Goal: Information Seeking & Learning: Learn about a topic

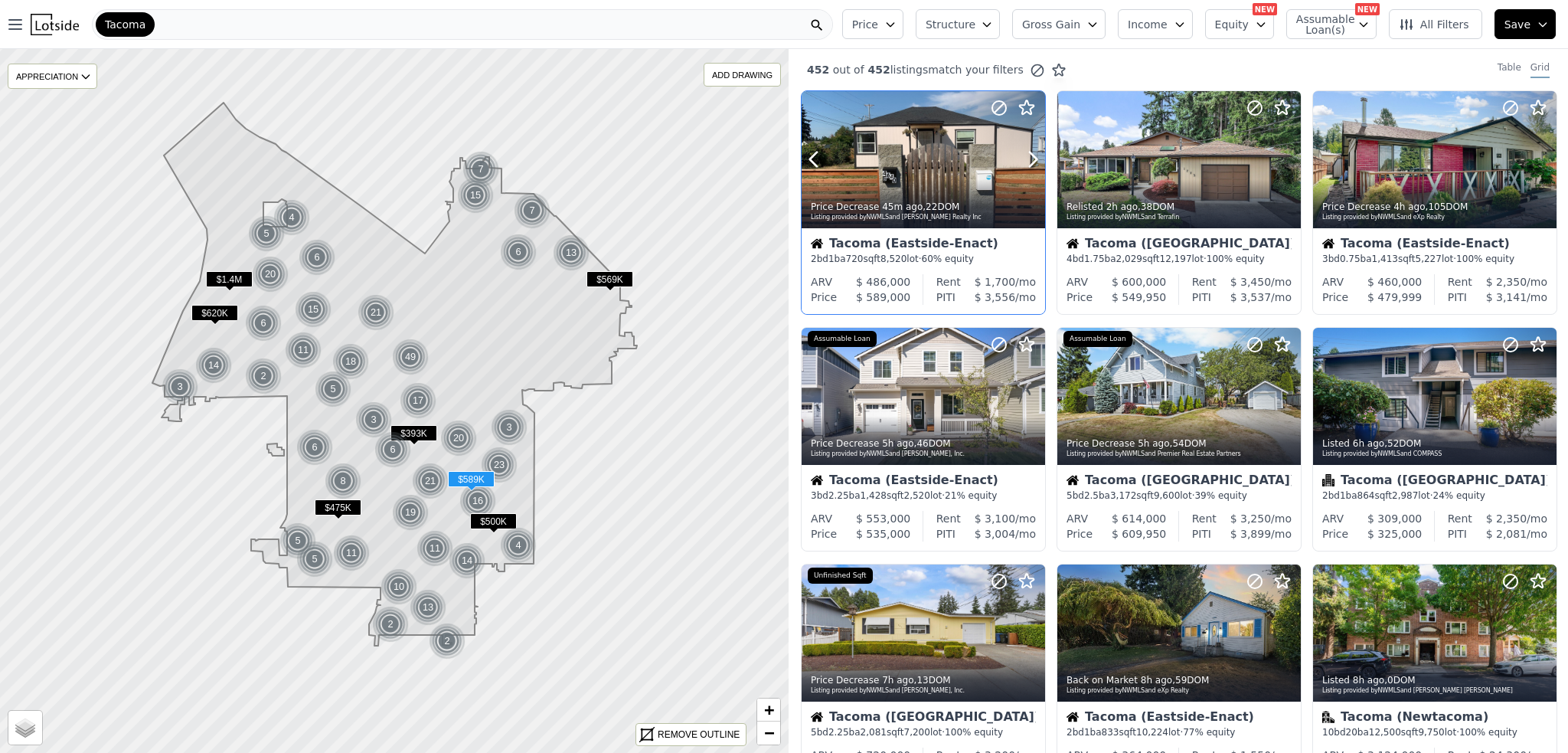
click at [934, 168] on div at bounding box center [924, 160] width 244 height 137
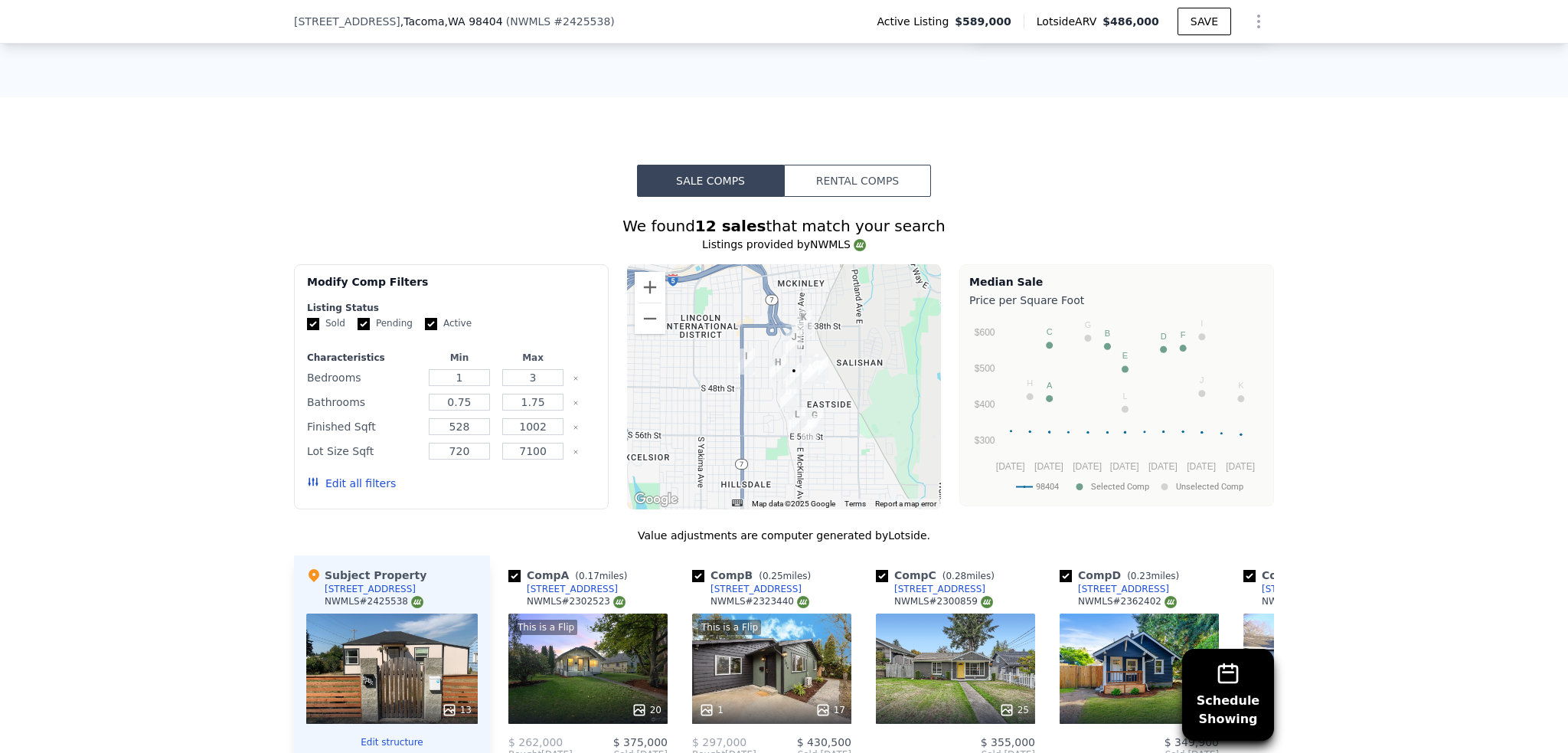
scroll to position [1296, 0]
click at [935, 409] on div "Modify Comp Filters Listing Status Sold Pending Active Characteristics Min Max …" at bounding box center [784, 386] width 980 height 245
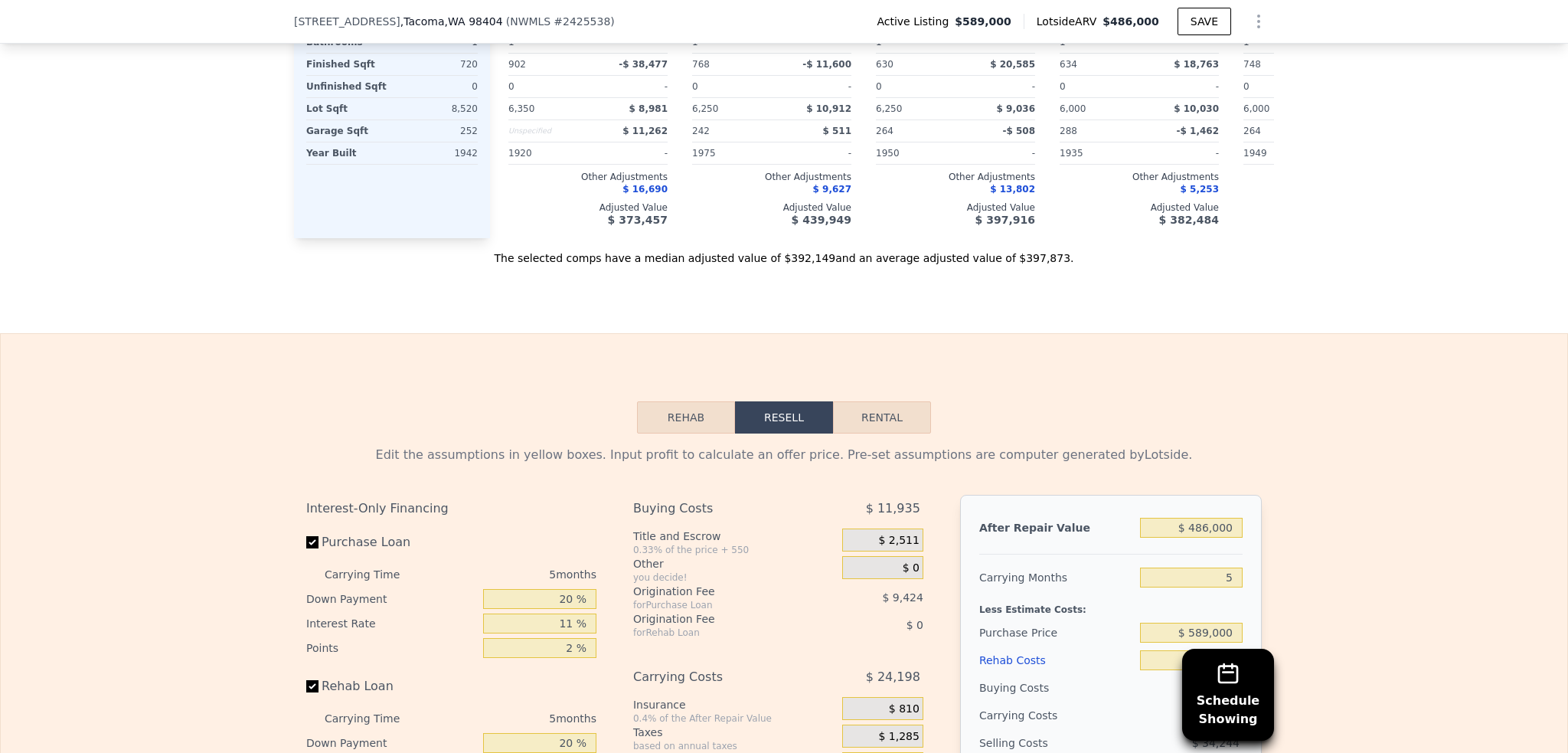
scroll to position [2214, 0]
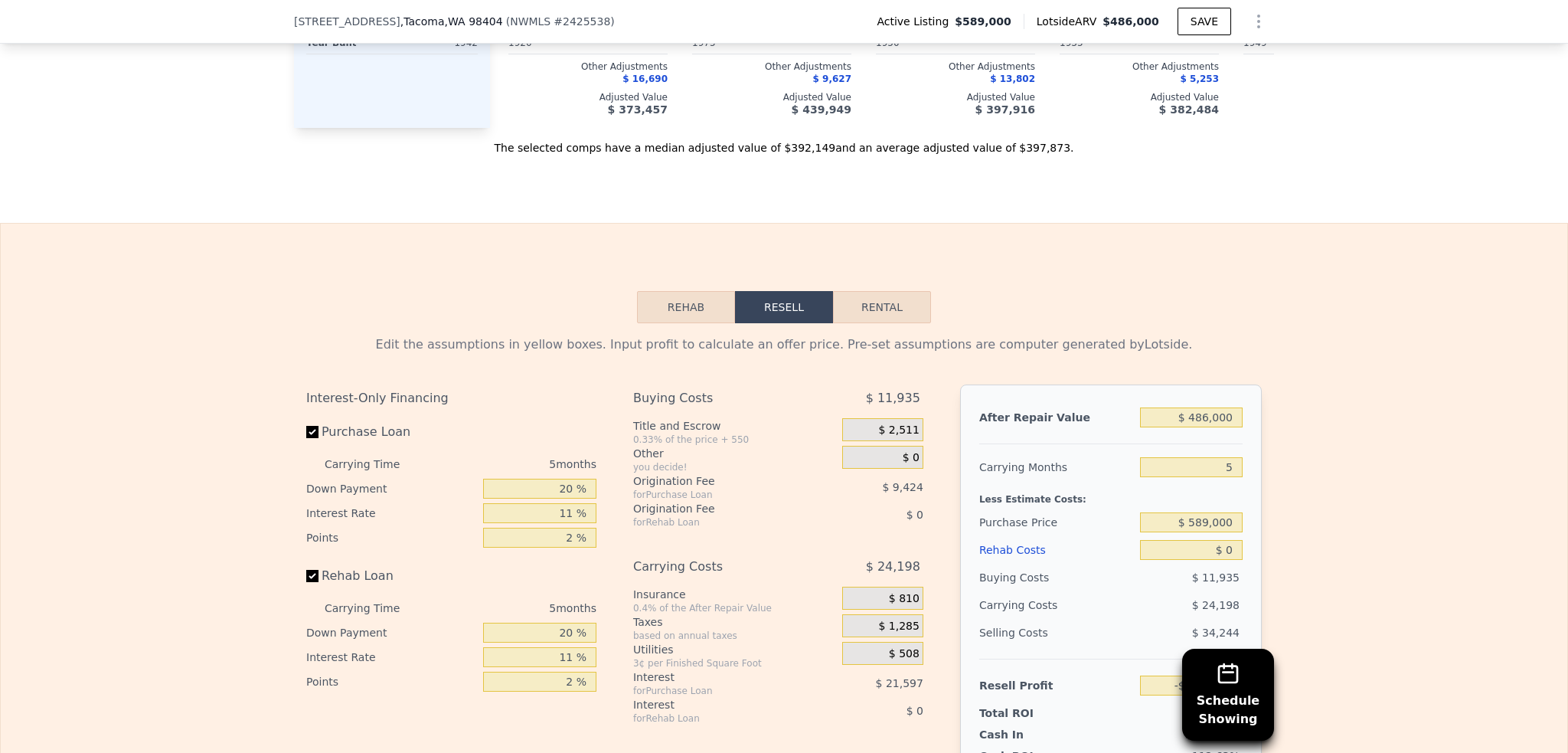
click at [703, 323] on button "Rehab" at bounding box center [686, 307] width 98 height 32
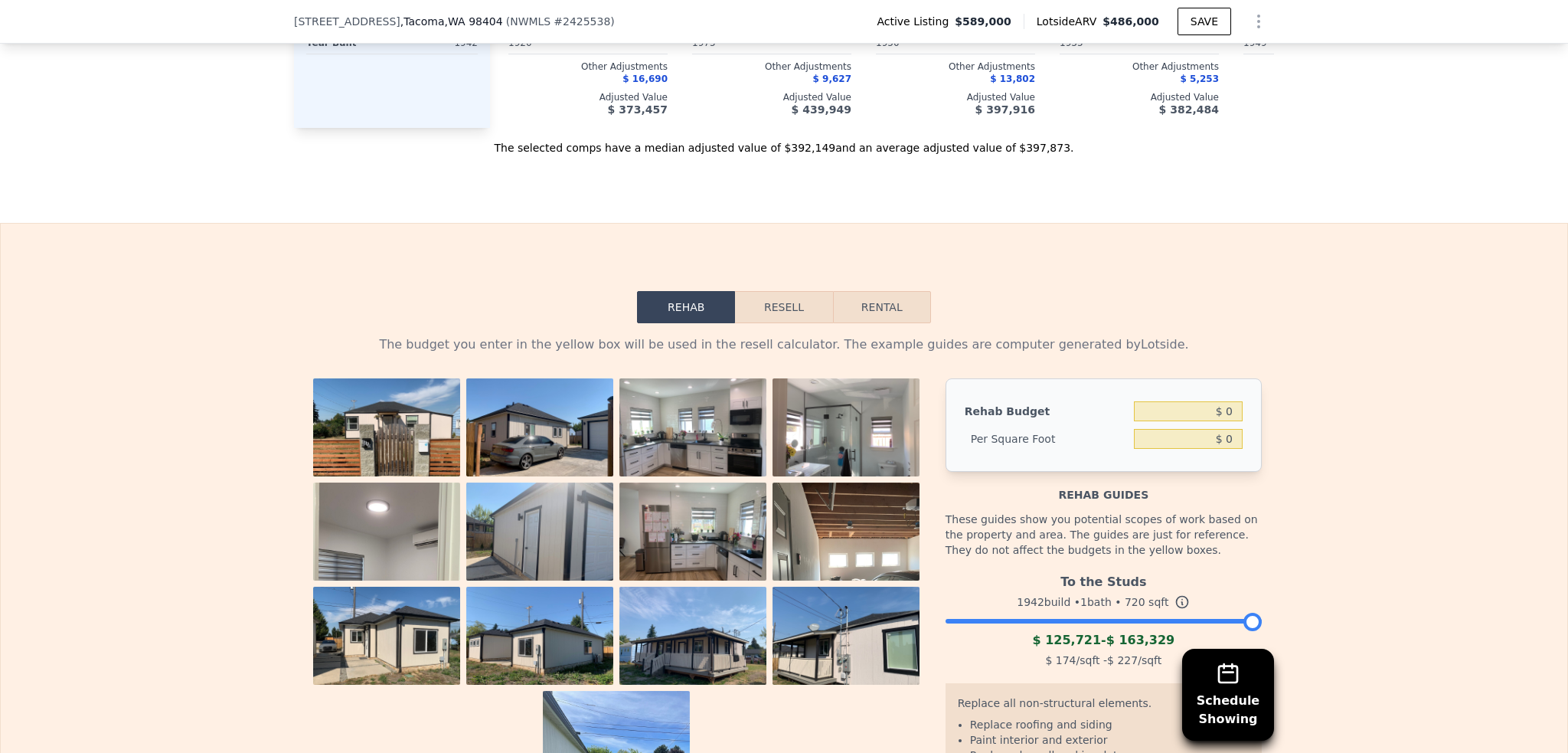
click at [797, 323] on button "Resell" at bounding box center [784, 307] width 97 height 32
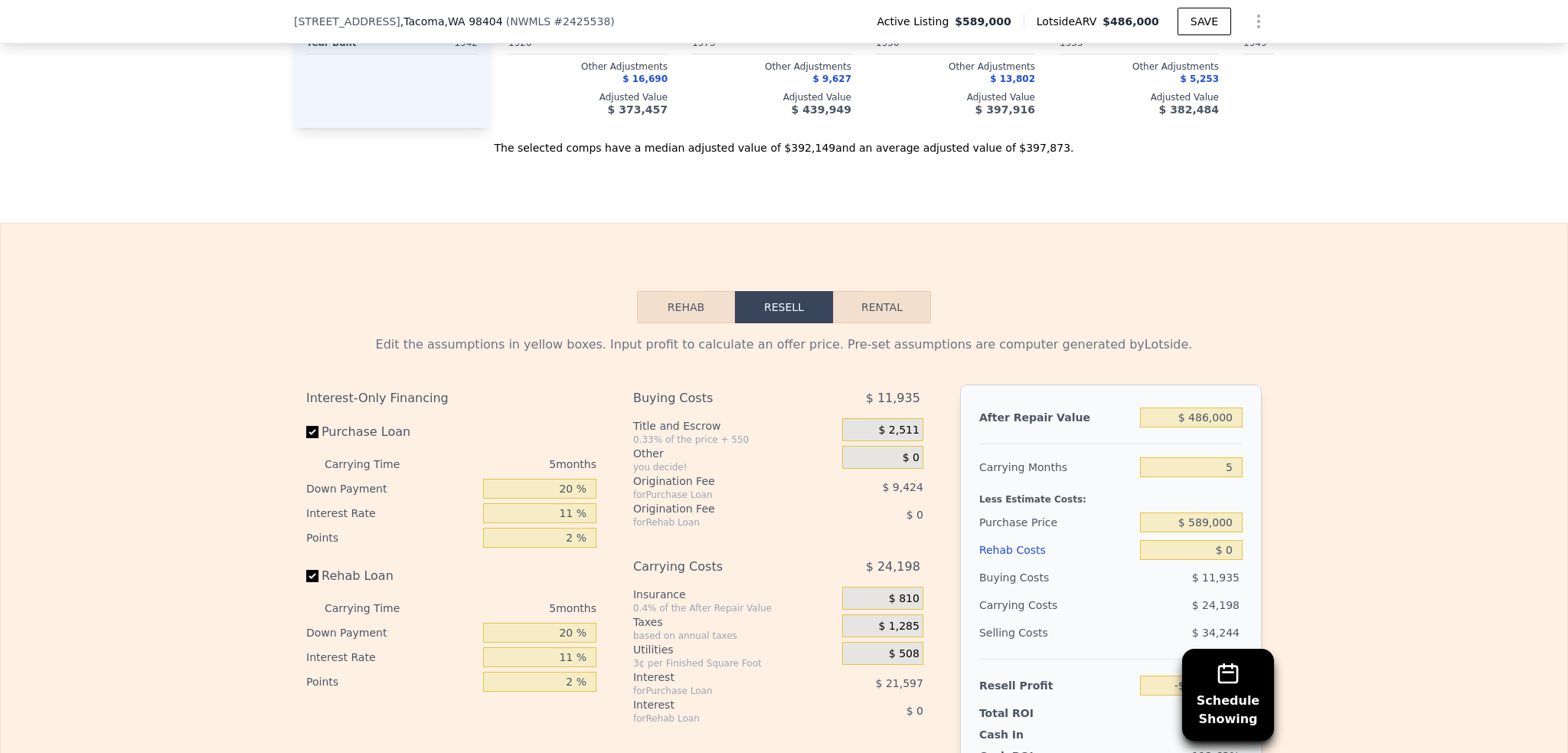
click at [710, 323] on button "Rehab" at bounding box center [686, 307] width 98 height 32
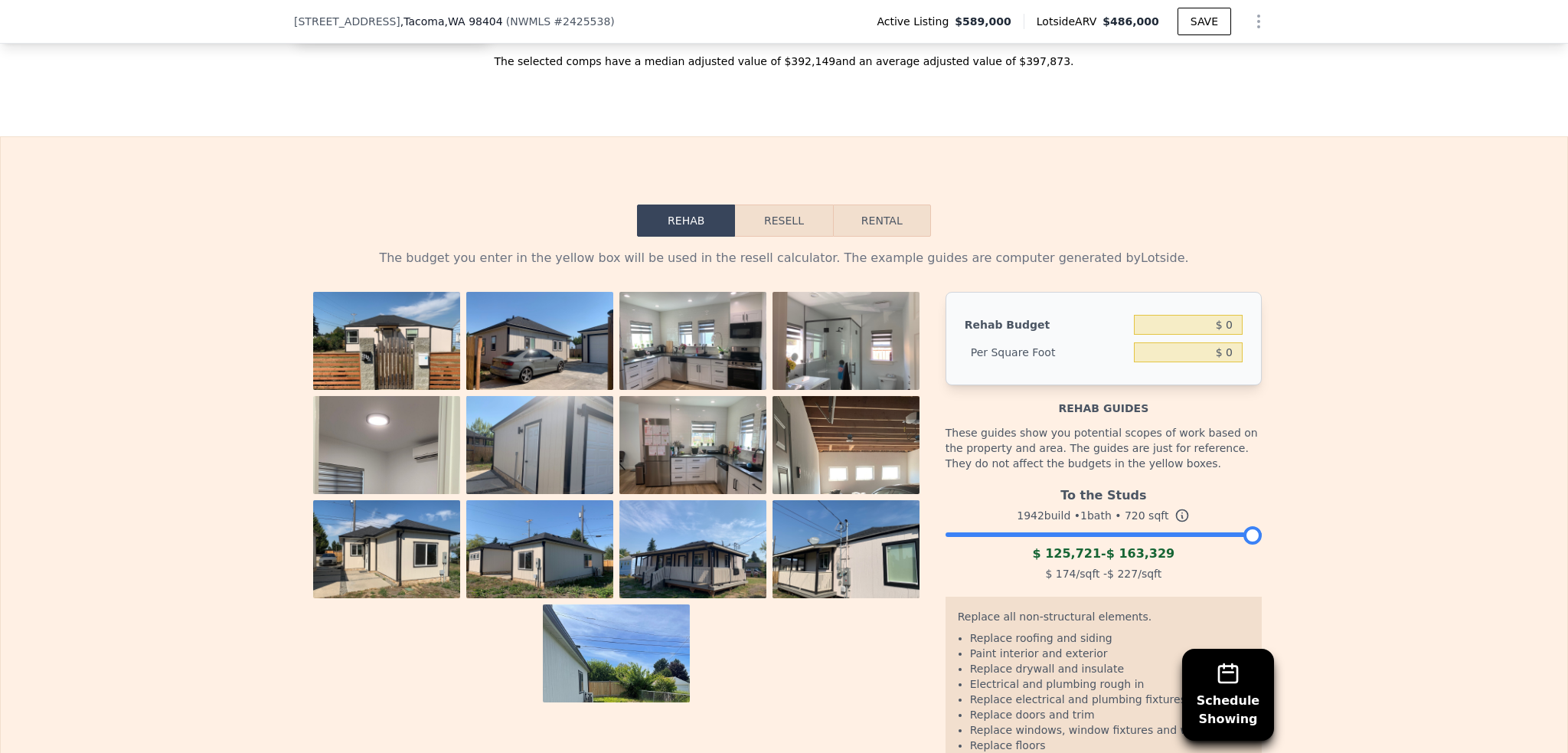
scroll to position [2368, 0]
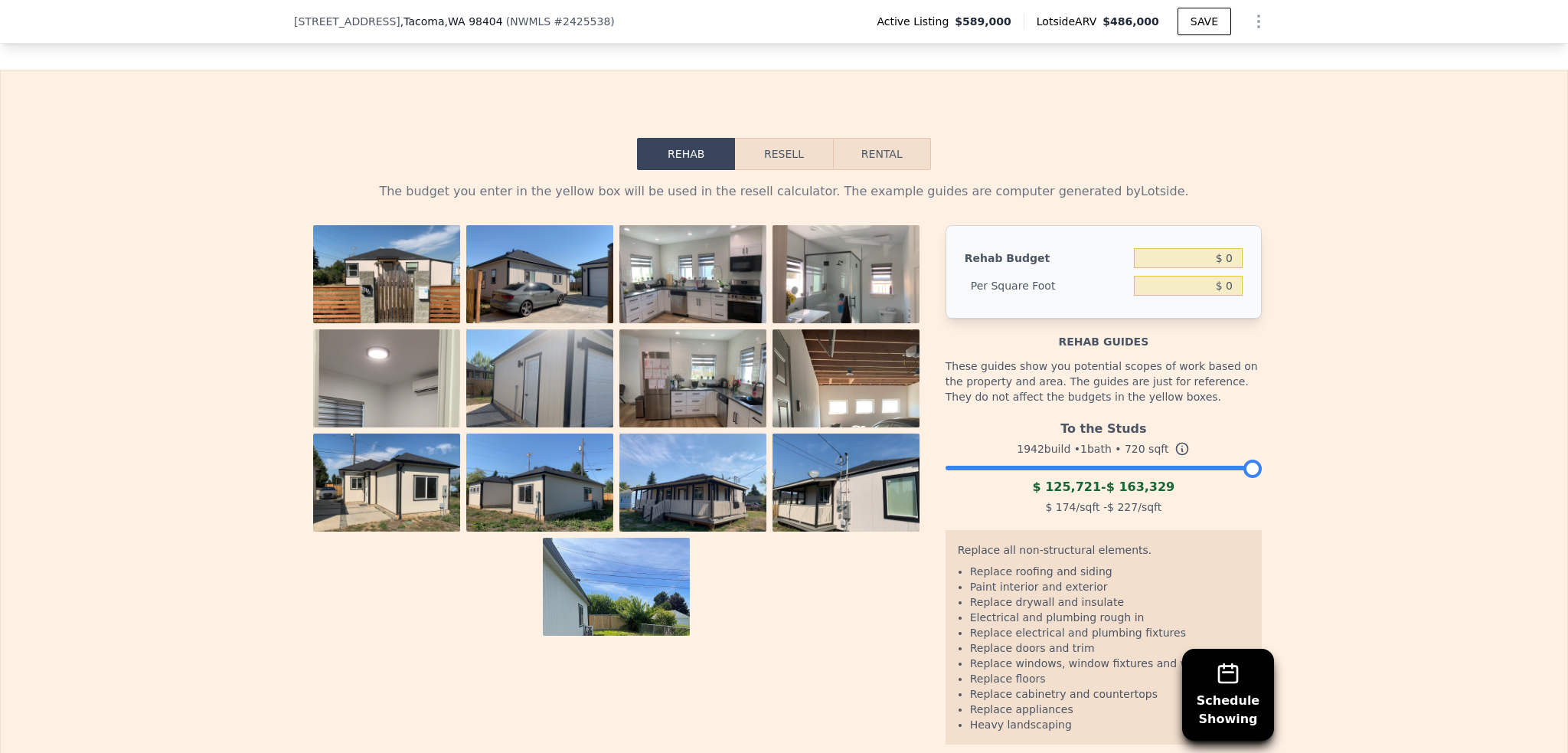
click at [771, 170] on button "Resell" at bounding box center [784, 153] width 97 height 32
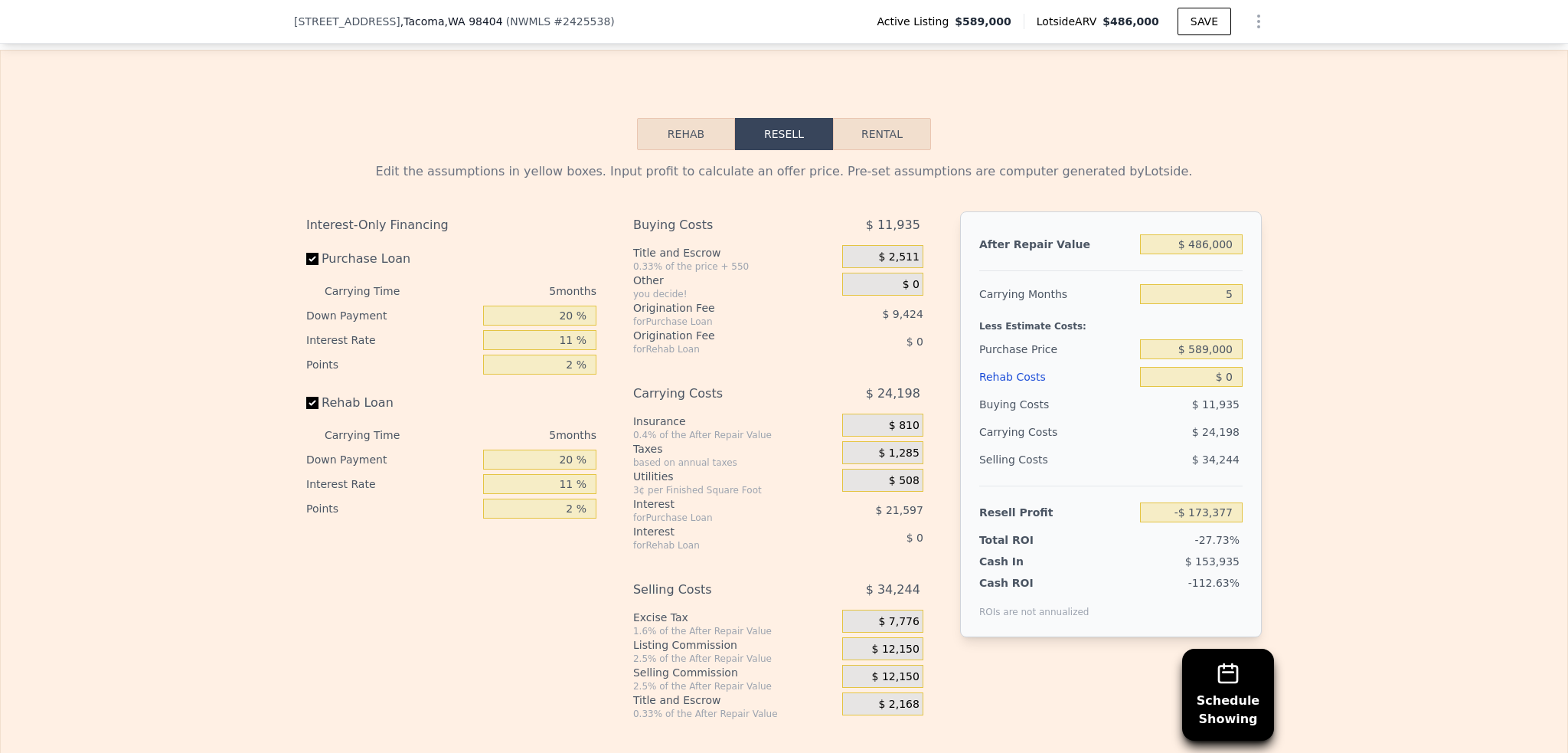
scroll to position [2444, 0]
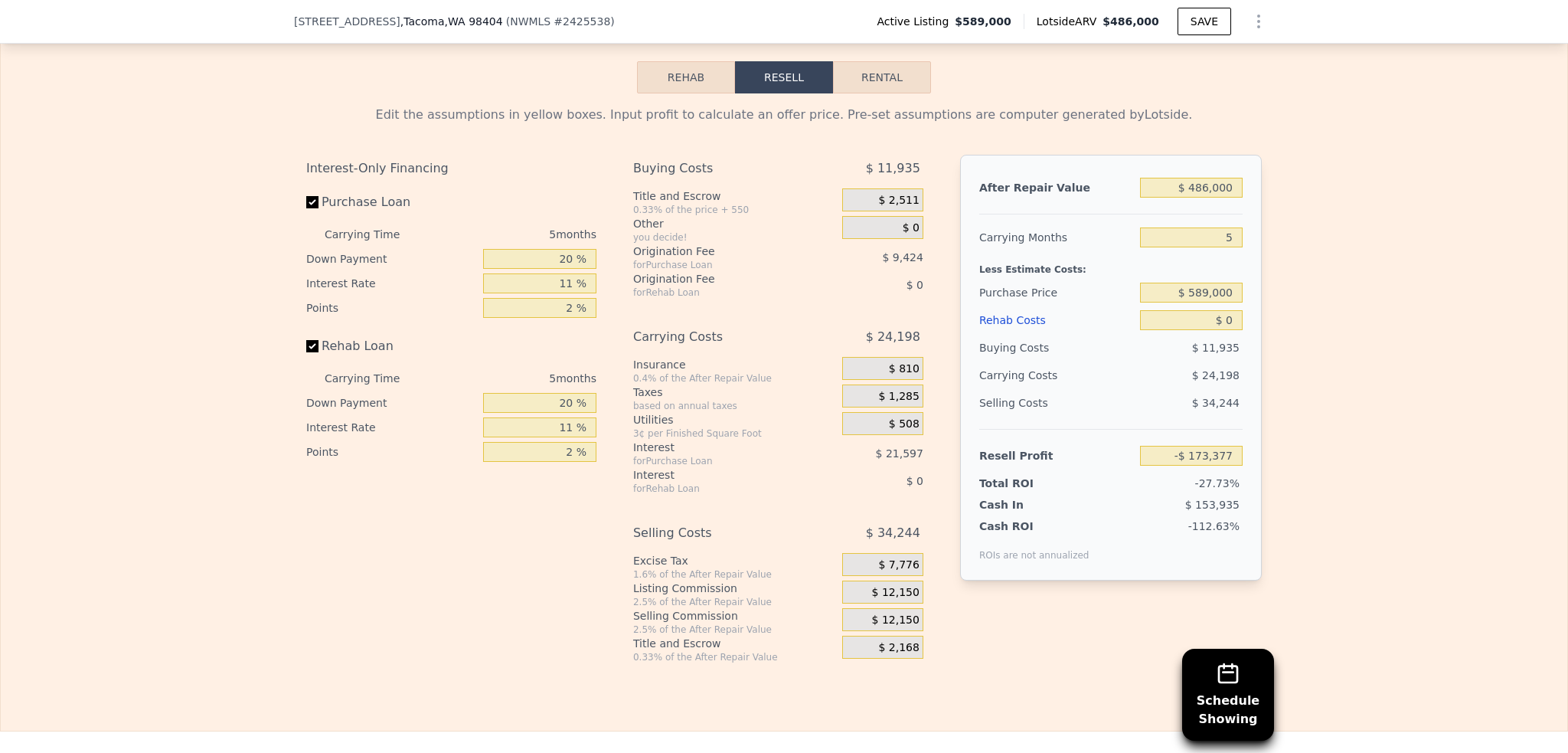
click at [922, 94] on button "Rental" at bounding box center [882, 77] width 98 height 32
select select "30"
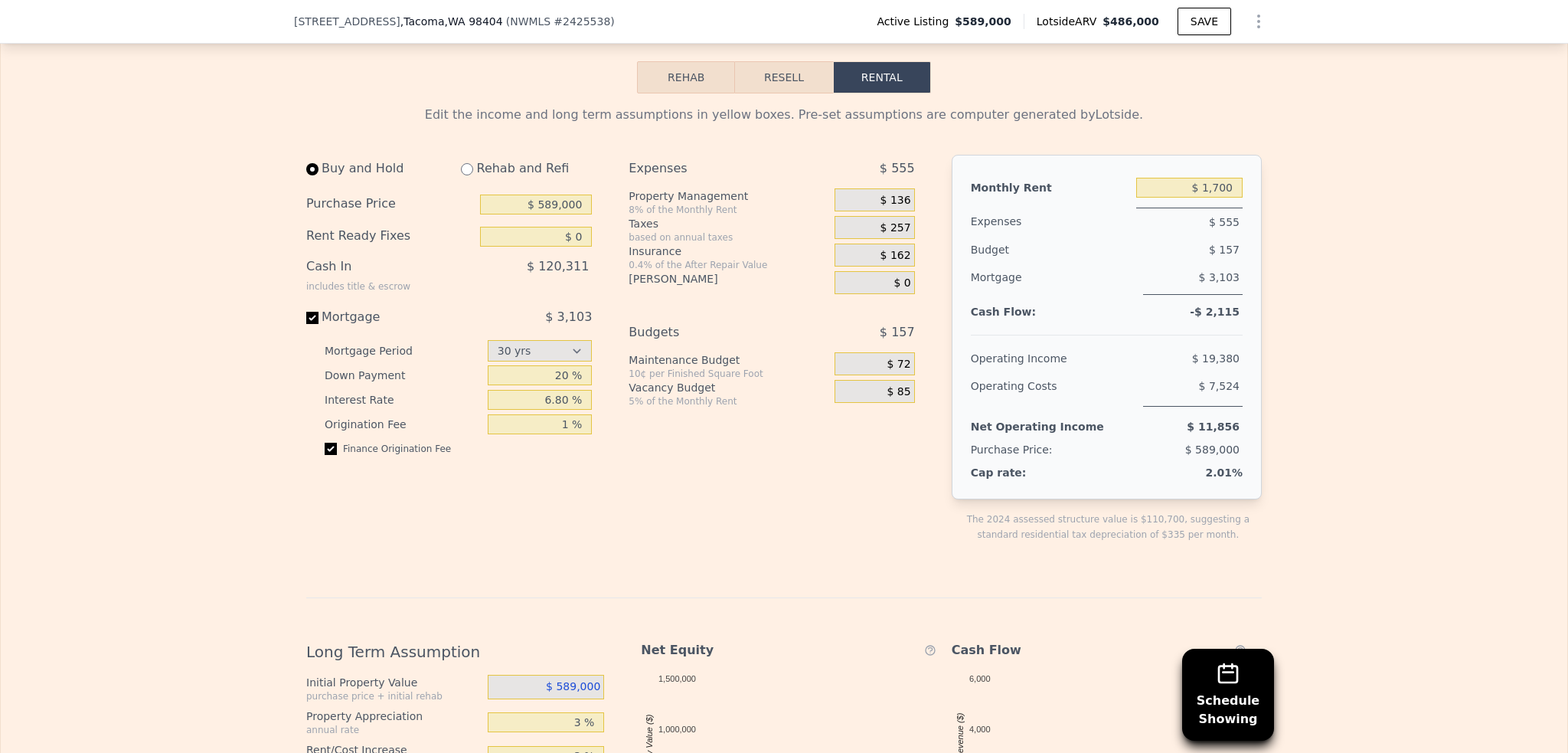
click at [787, 94] on button "Resell" at bounding box center [784, 77] width 97 height 32
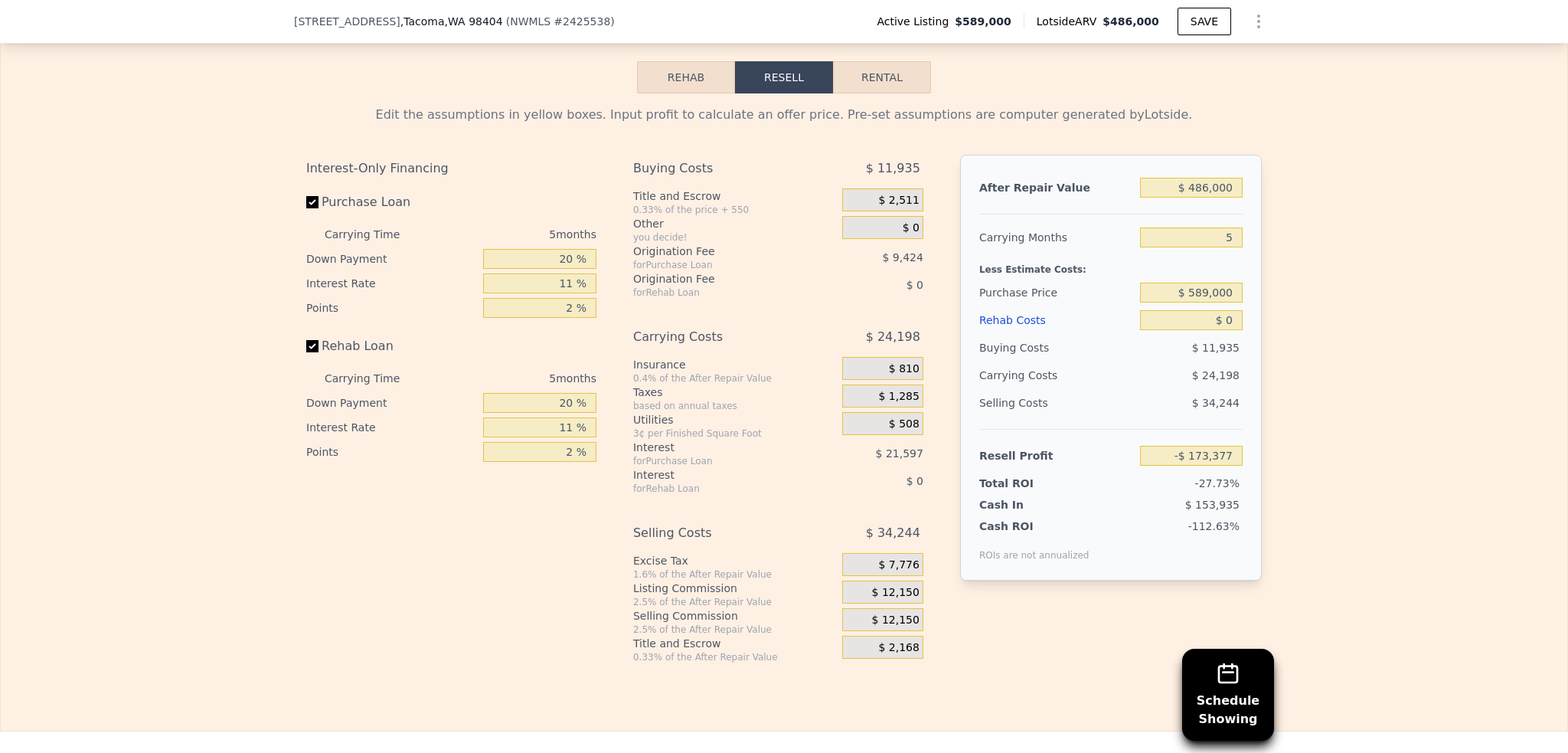
click at [848, 91] on button "Rental" at bounding box center [882, 77] width 98 height 32
select select "30"
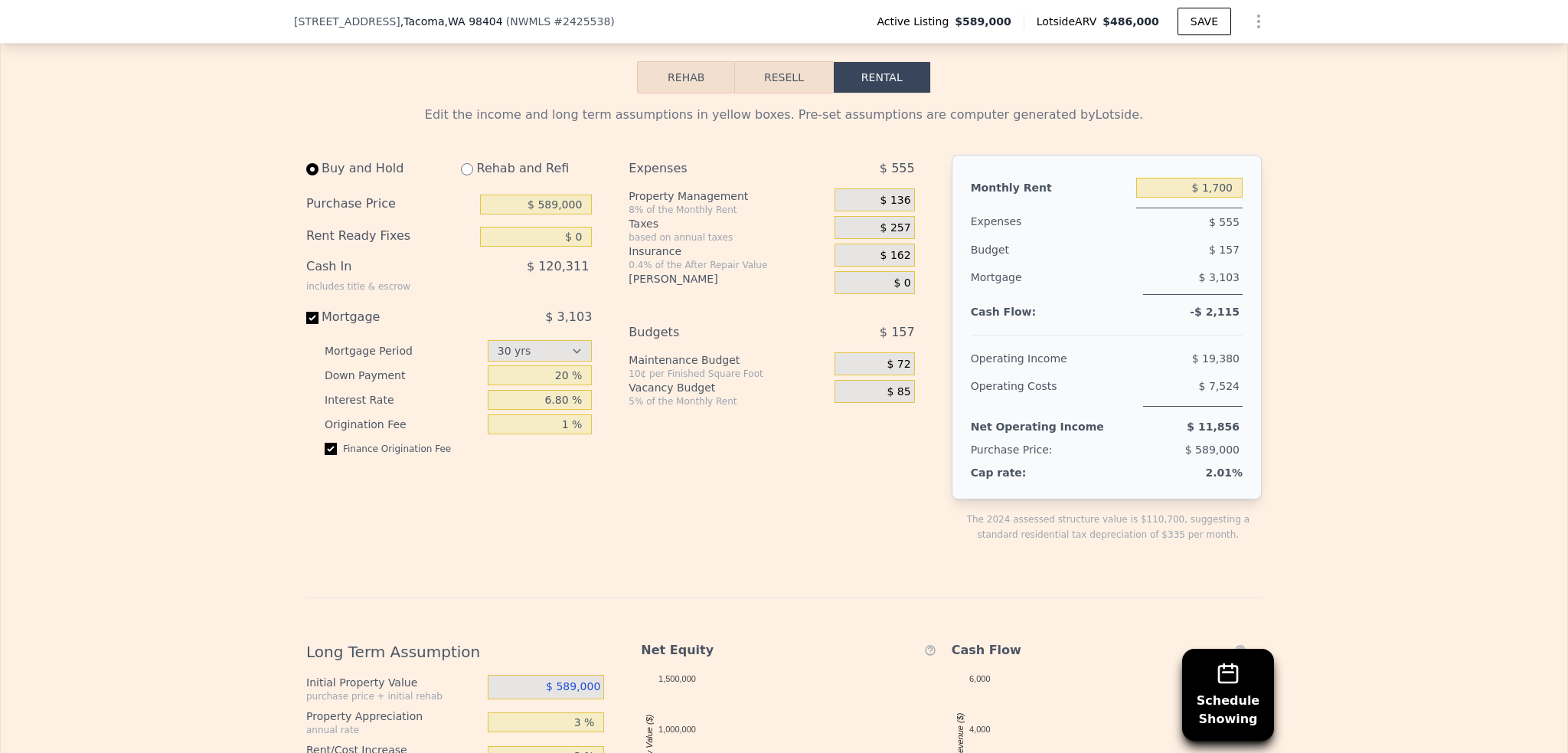
click at [769, 93] on button "Resell" at bounding box center [784, 77] width 97 height 32
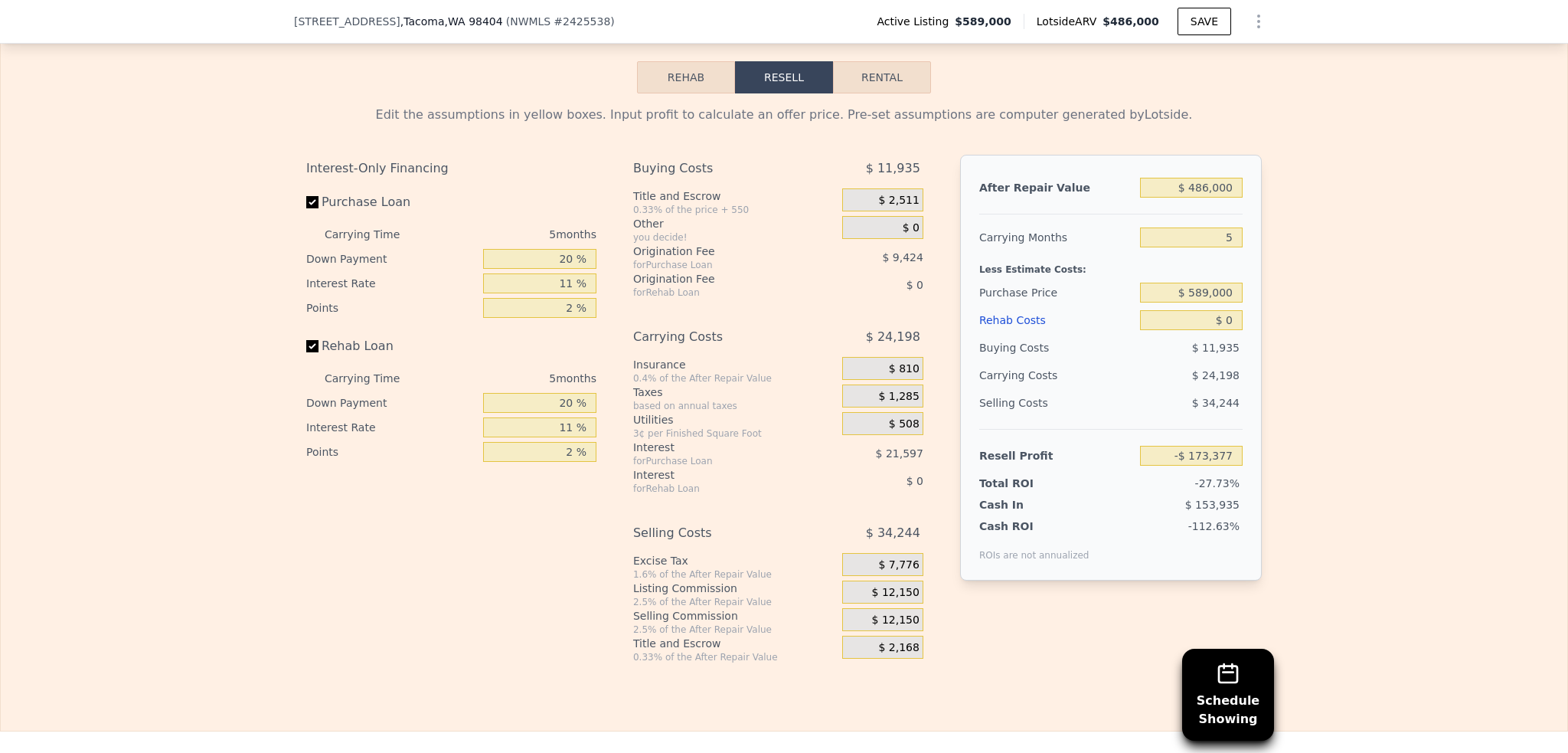
click at [1296, 227] on div "Edit the assumptions in yellow boxes. Input profit to calculate an offer price.…" at bounding box center [784, 379] width 1566 height 570
click at [688, 94] on button "Rehab" at bounding box center [686, 77] width 98 height 32
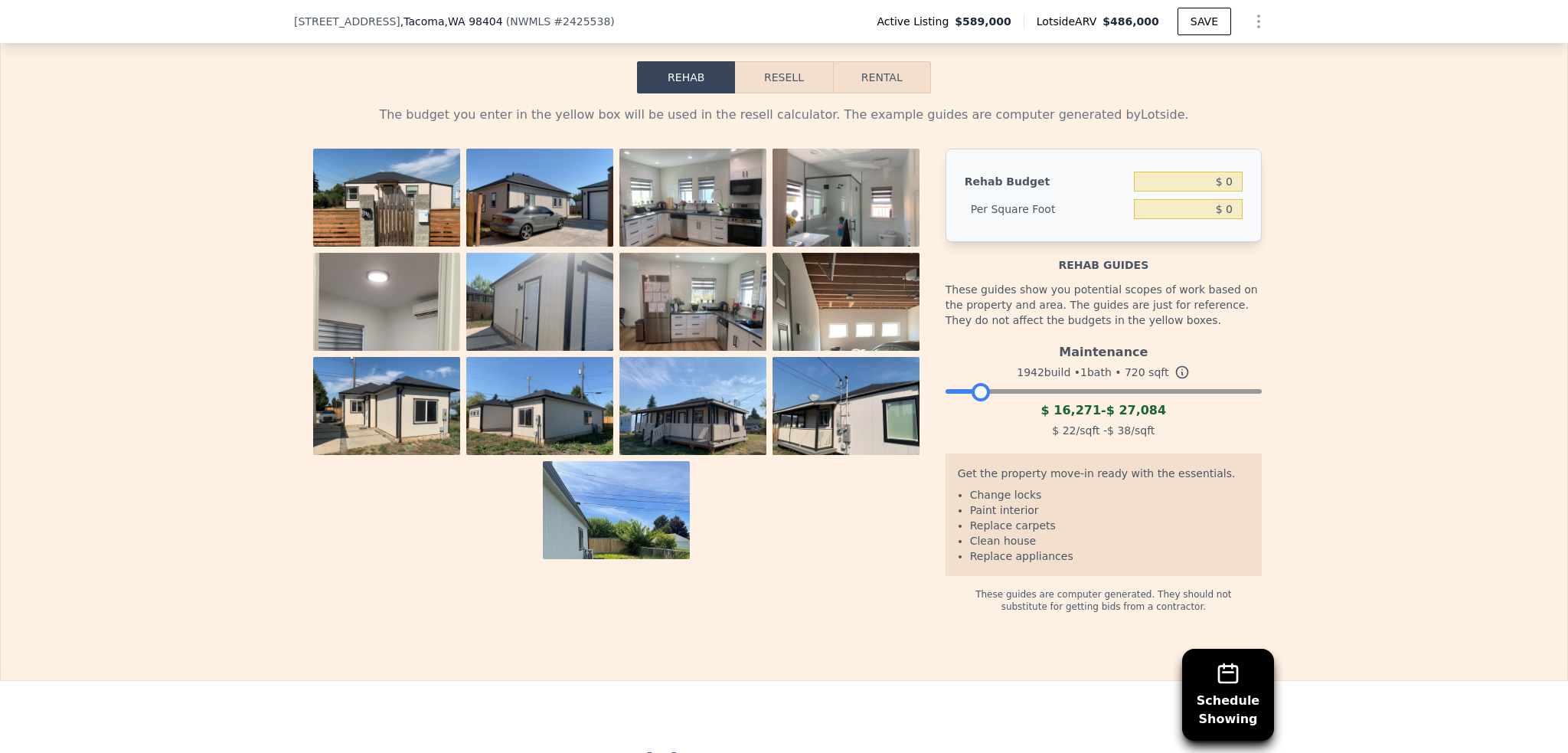
drag, startPoint x: 1246, startPoint y: 408, endPoint x: 961, endPoint y: 412, distance: 285.0
click at [971, 401] on div at bounding box center [980, 392] width 18 height 18
click at [1174, 380] on icon at bounding box center [1181, 372] width 15 height 15
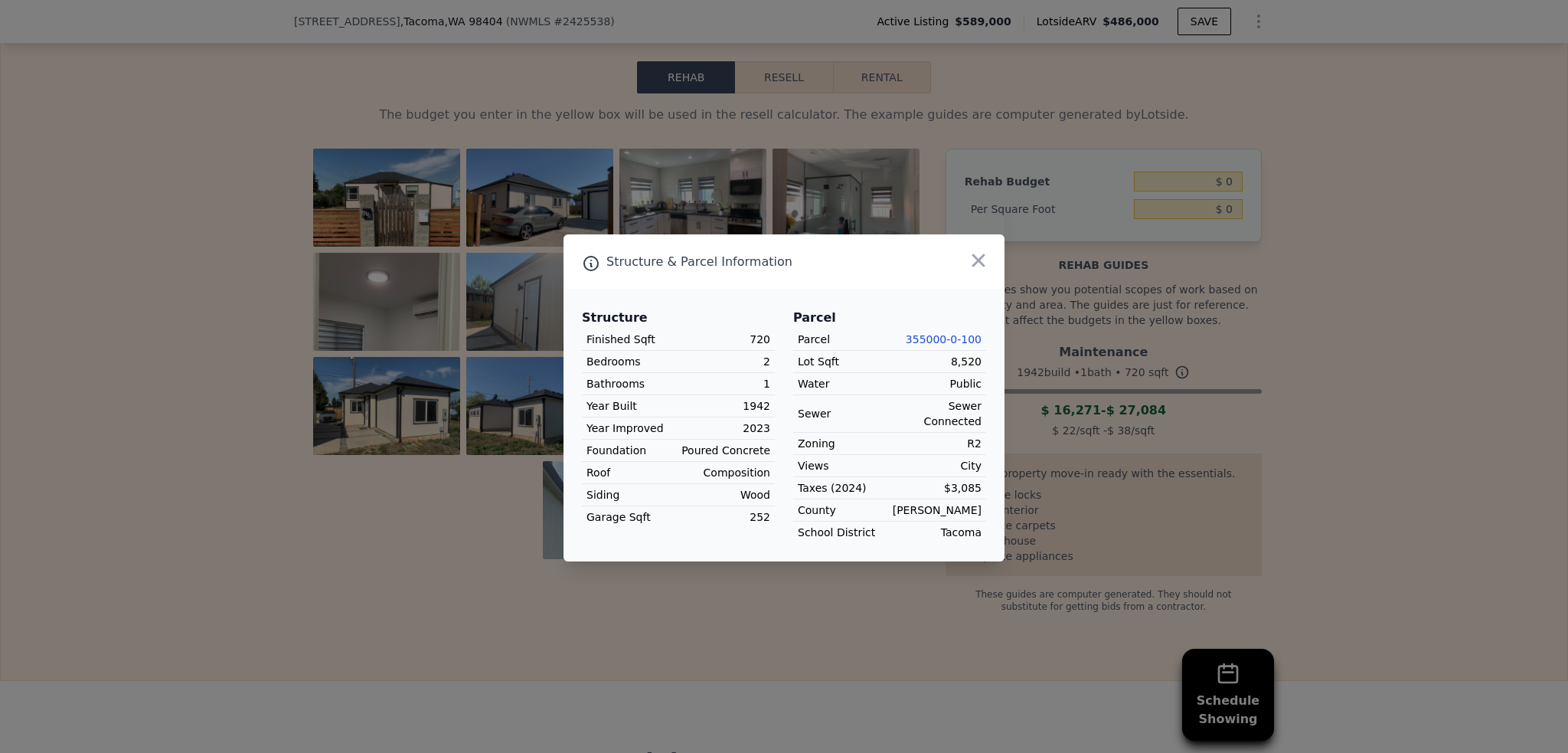
click at [949, 345] on link "355000-0-100" at bounding box center [943, 339] width 75 height 12
drag, startPoint x: 754, startPoint y: 347, endPoint x: 767, endPoint y: 348, distance: 13.0
click at [767, 347] on div "720" at bounding box center [724, 338] width 92 height 15
click at [985, 264] on icon "button" at bounding box center [978, 260] width 21 height 21
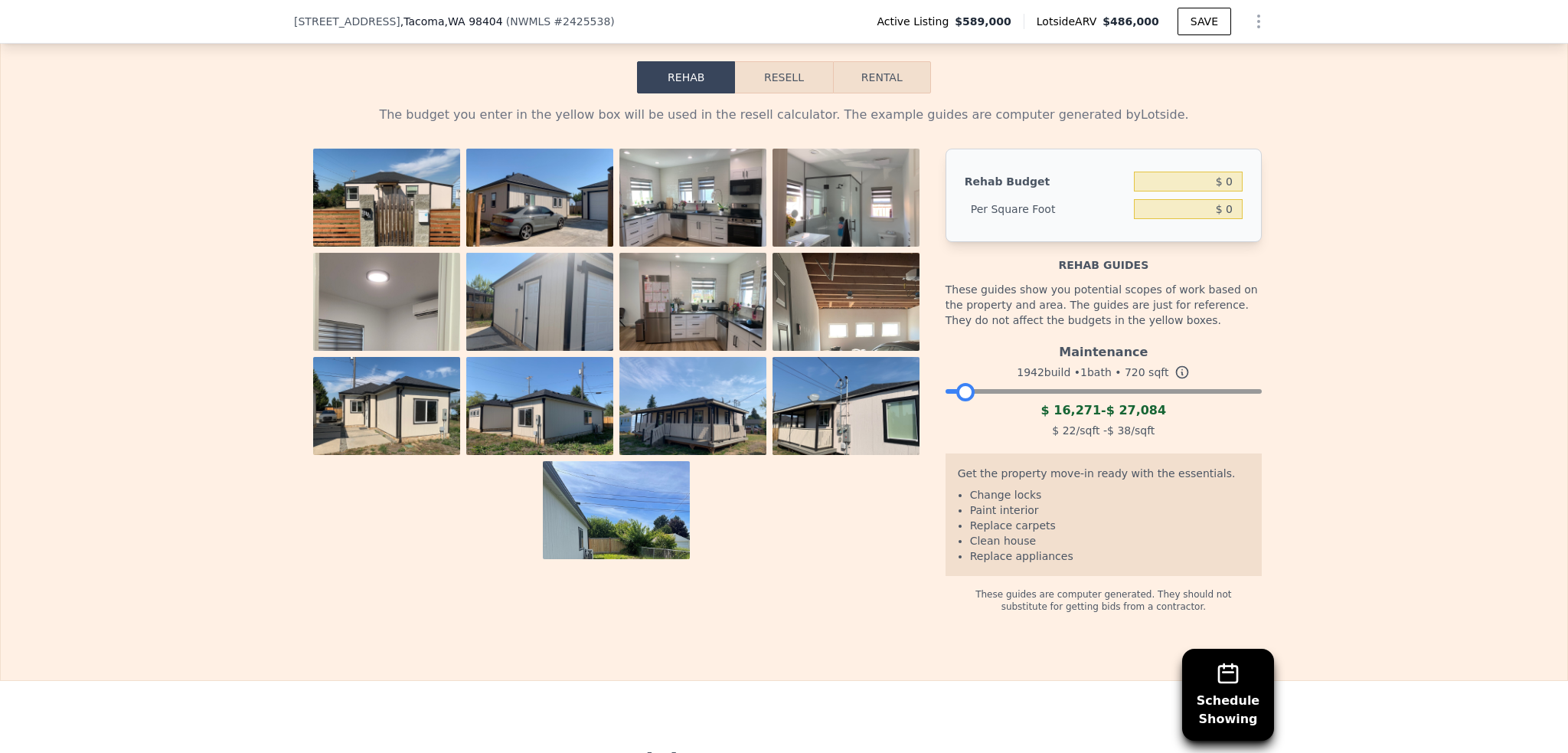
click at [1174, 380] on icon at bounding box center [1181, 372] width 15 height 15
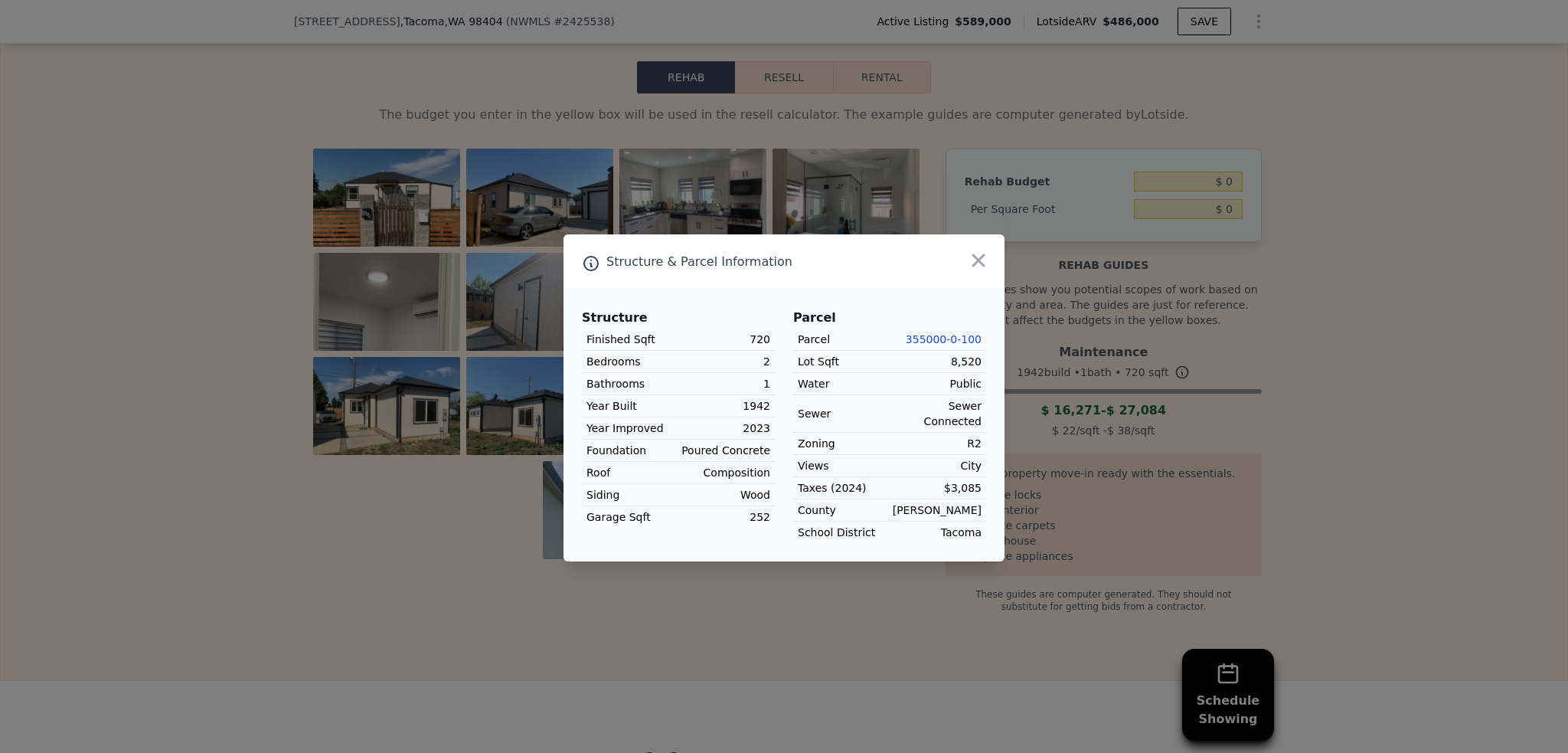
click at [983, 263] on icon "button" at bounding box center [978, 260] width 21 height 21
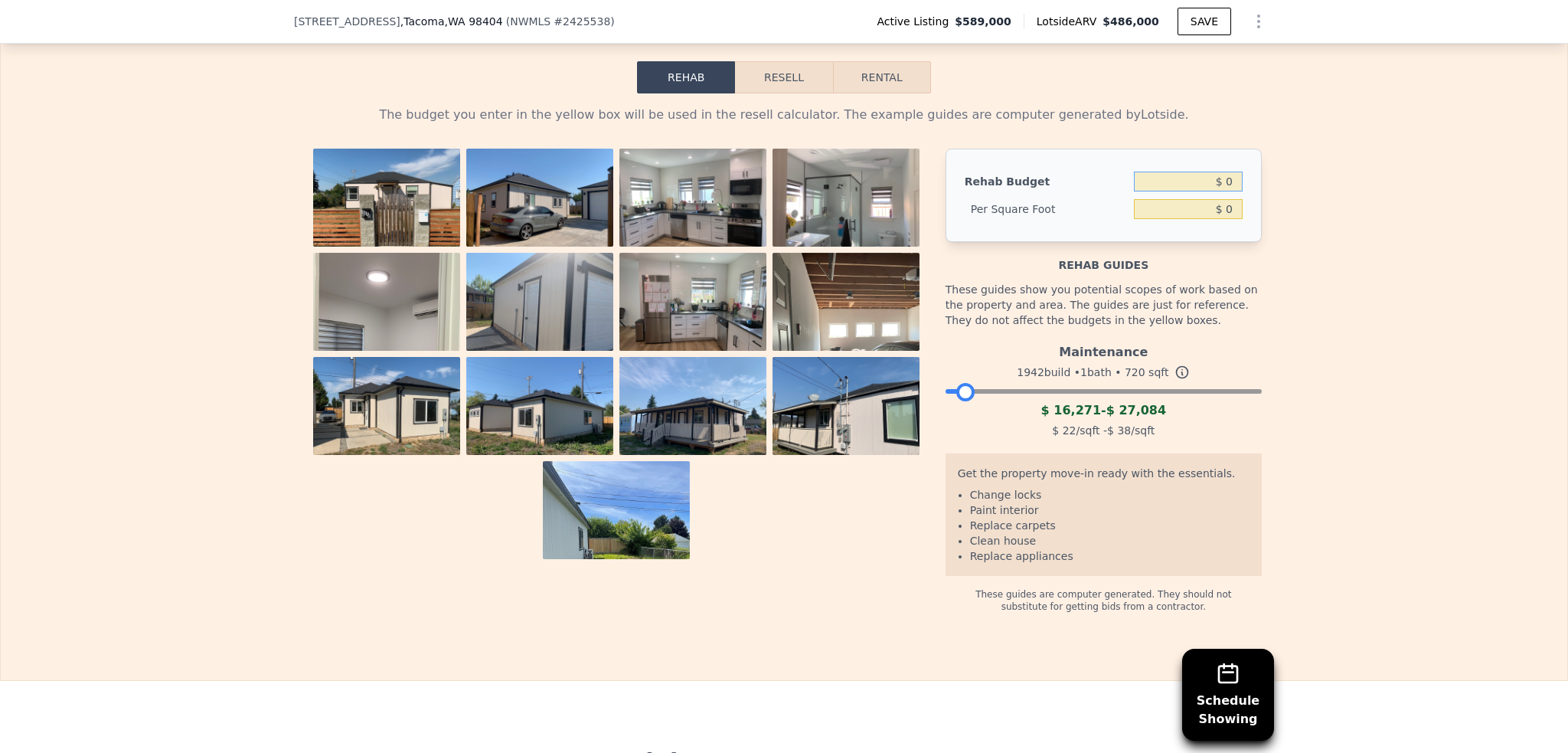
click at [1222, 191] on input "$ 0" at bounding box center [1188, 181] width 109 height 20
drag, startPoint x: 961, startPoint y: 408, endPoint x: 1018, endPoint y: 402, distance: 57.3
click at [1018, 401] on div at bounding box center [1011, 392] width 18 height 18
drag, startPoint x: 1022, startPoint y: 406, endPoint x: 1040, endPoint y: 408, distance: 18.1
click at [1031, 401] on div at bounding box center [1021, 392] width 18 height 18
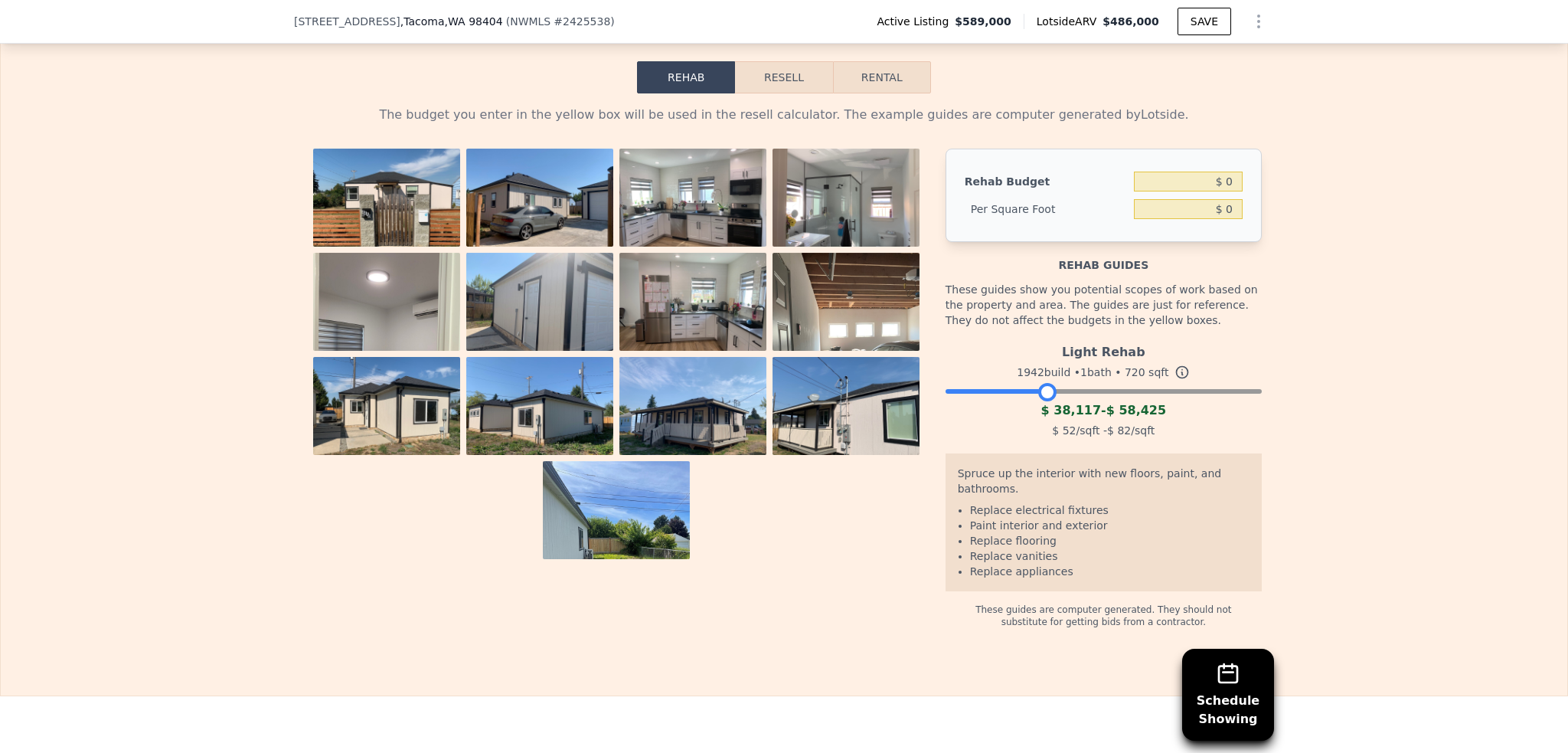
drag, startPoint x: 1037, startPoint y: 406, endPoint x: 1028, endPoint y: 402, distance: 9.8
click at [1038, 401] on div at bounding box center [1047, 392] width 18 height 18
drag, startPoint x: 1028, startPoint y: 402, endPoint x: 1060, endPoint y: 408, distance: 32.6
click at [1046, 401] on div at bounding box center [1036, 392] width 18 height 18
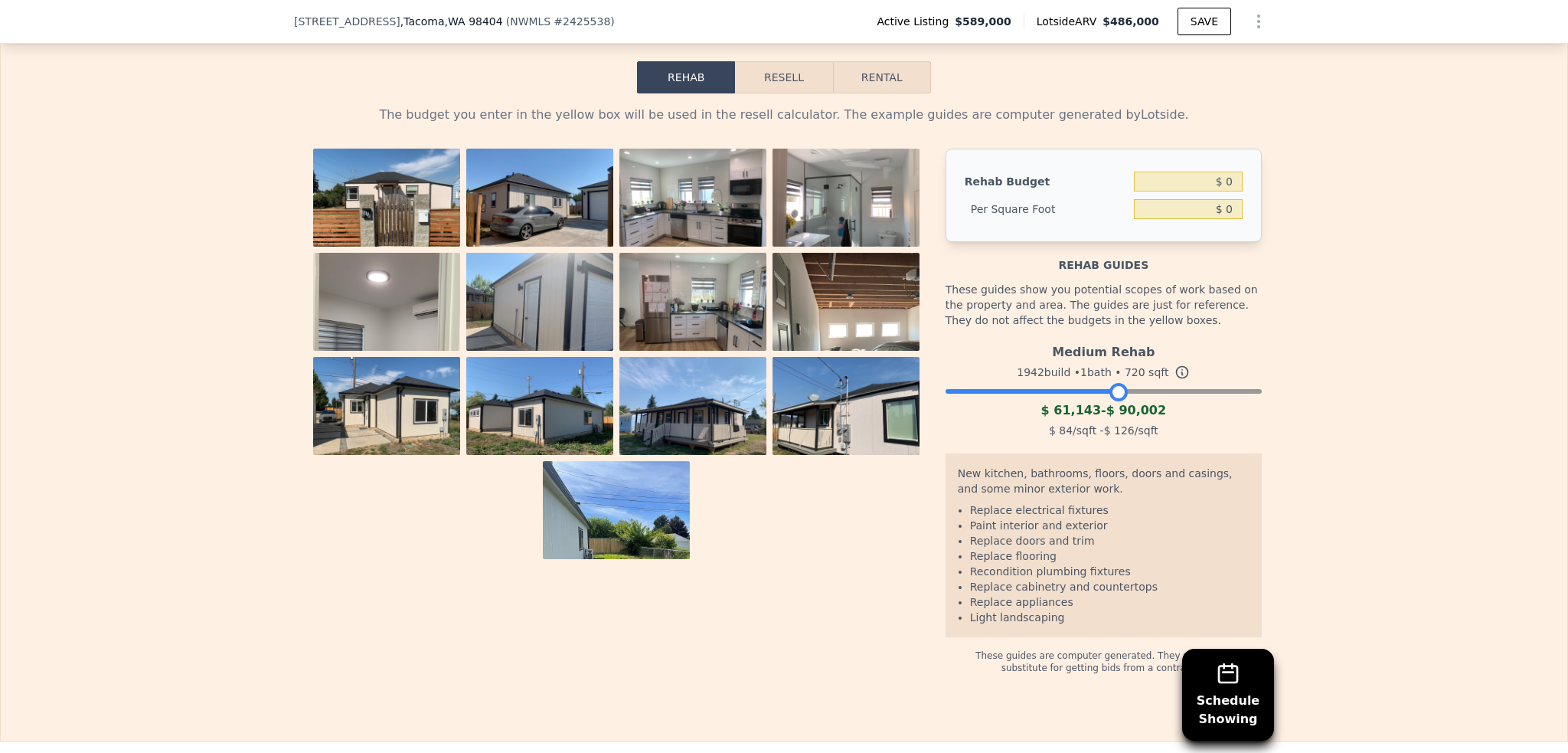
drag, startPoint x: 1060, startPoint y: 408, endPoint x: 1115, endPoint y: 407, distance: 55.0
click at [1115, 401] on div at bounding box center [1118, 392] width 18 height 18
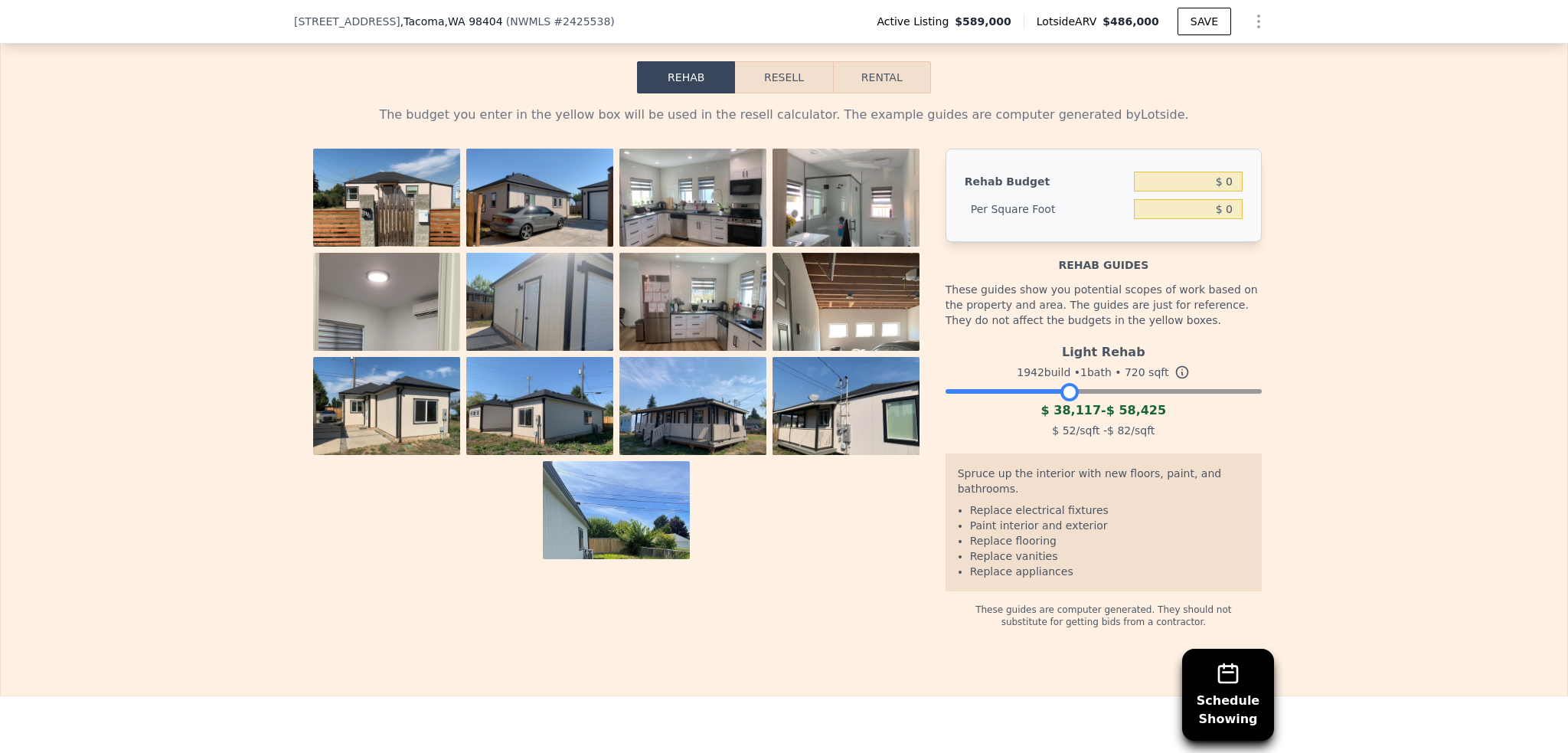
drag, startPoint x: 1117, startPoint y: 406, endPoint x: 1069, endPoint y: 409, distance: 48.1
click at [1069, 401] on div at bounding box center [1069, 392] width 18 height 18
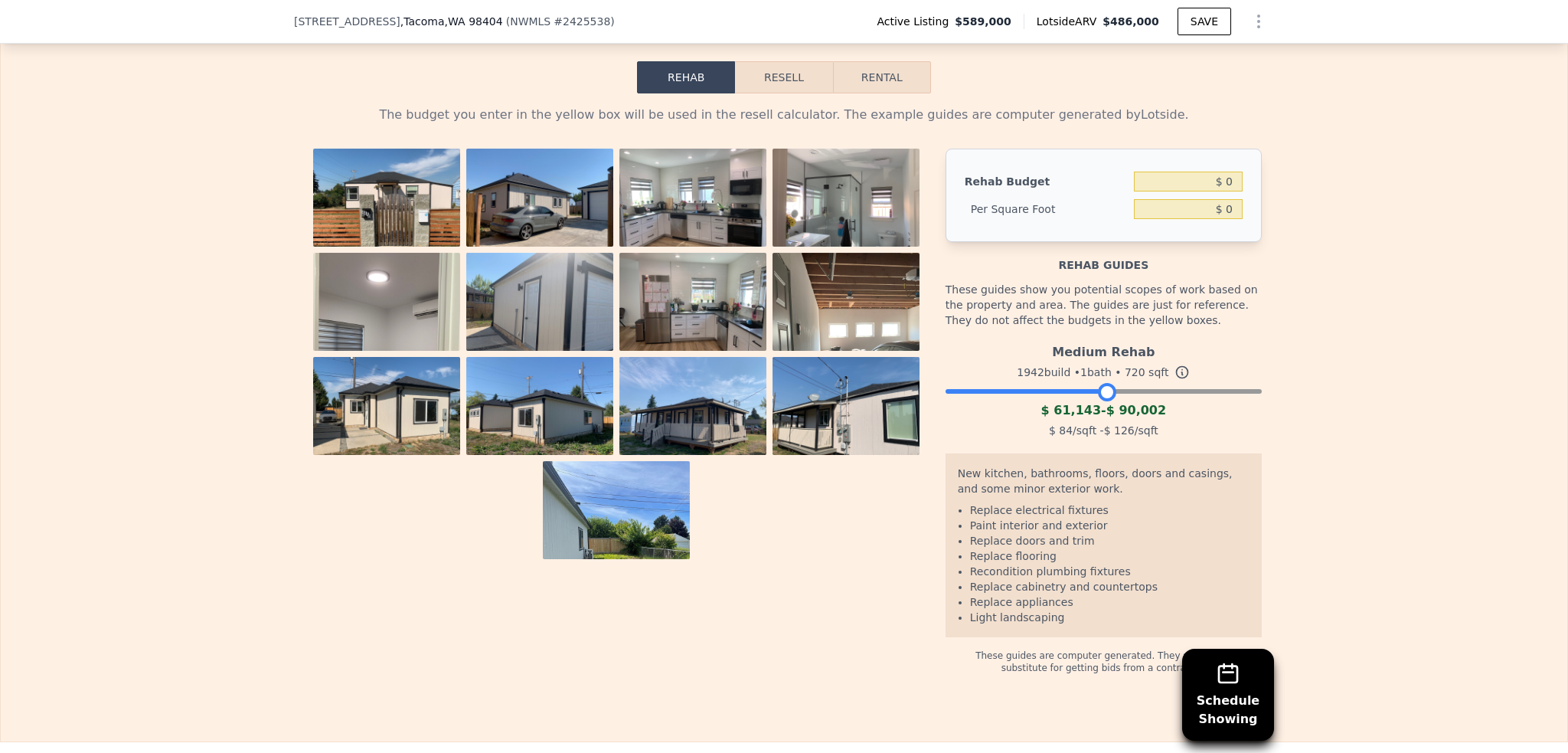
drag, startPoint x: 1061, startPoint y: 413, endPoint x: 1100, endPoint y: 413, distance: 39.0
click at [1100, 401] on div at bounding box center [1107, 392] width 18 height 18
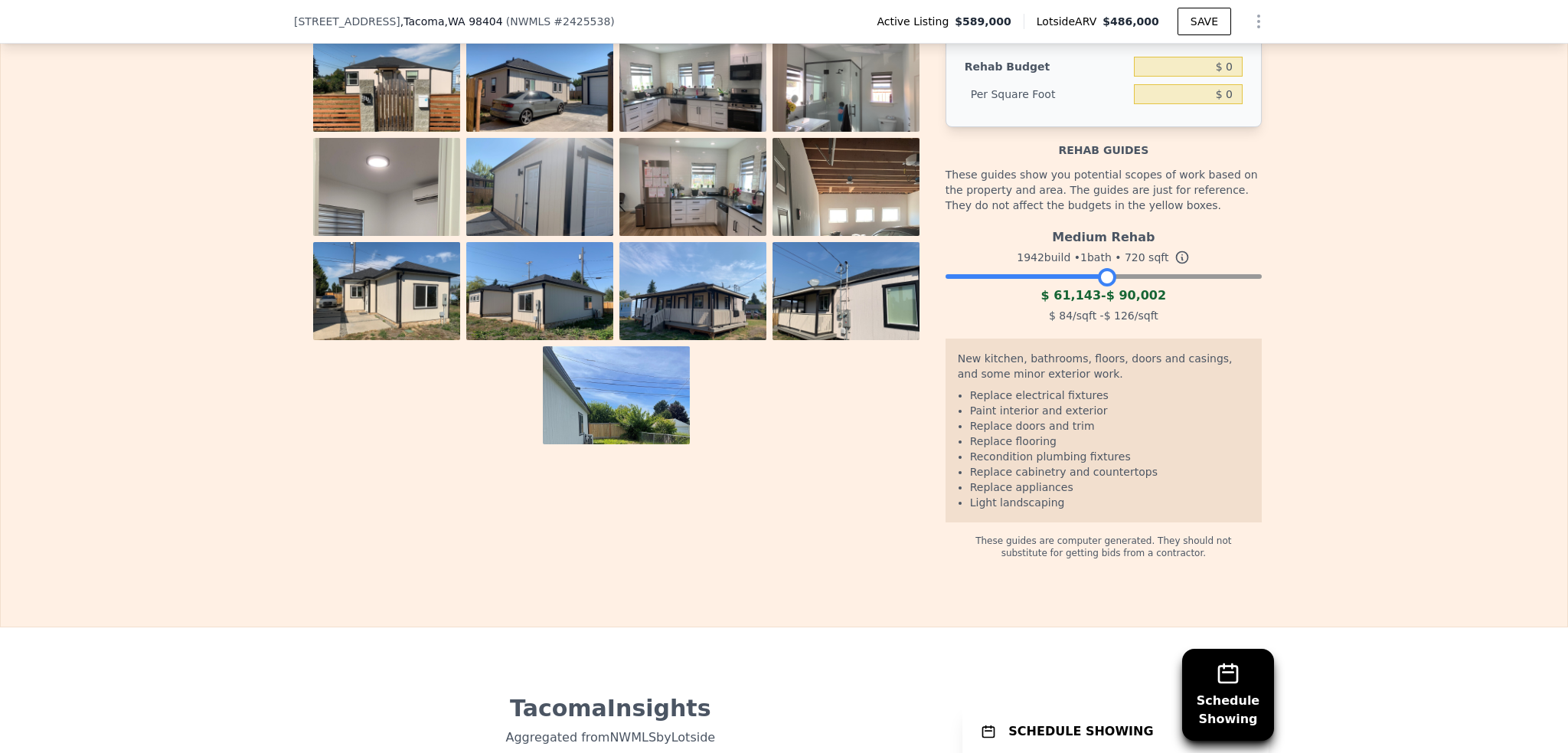
scroll to position [2521, 0]
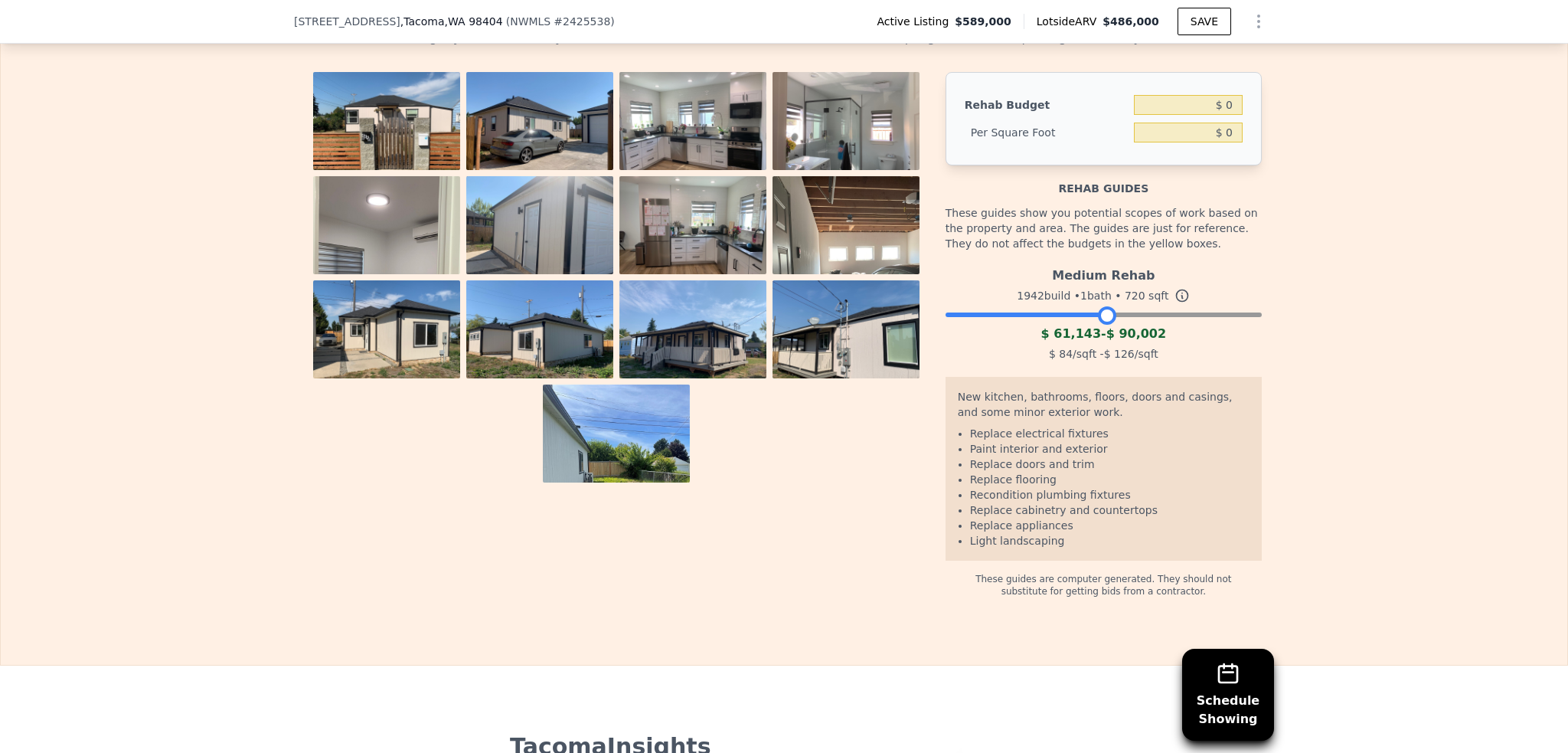
drag, startPoint x: 1098, startPoint y: 325, endPoint x: 1059, endPoint y: 328, distance: 39.1
click at [1098, 324] on div at bounding box center [1107, 315] width 18 height 18
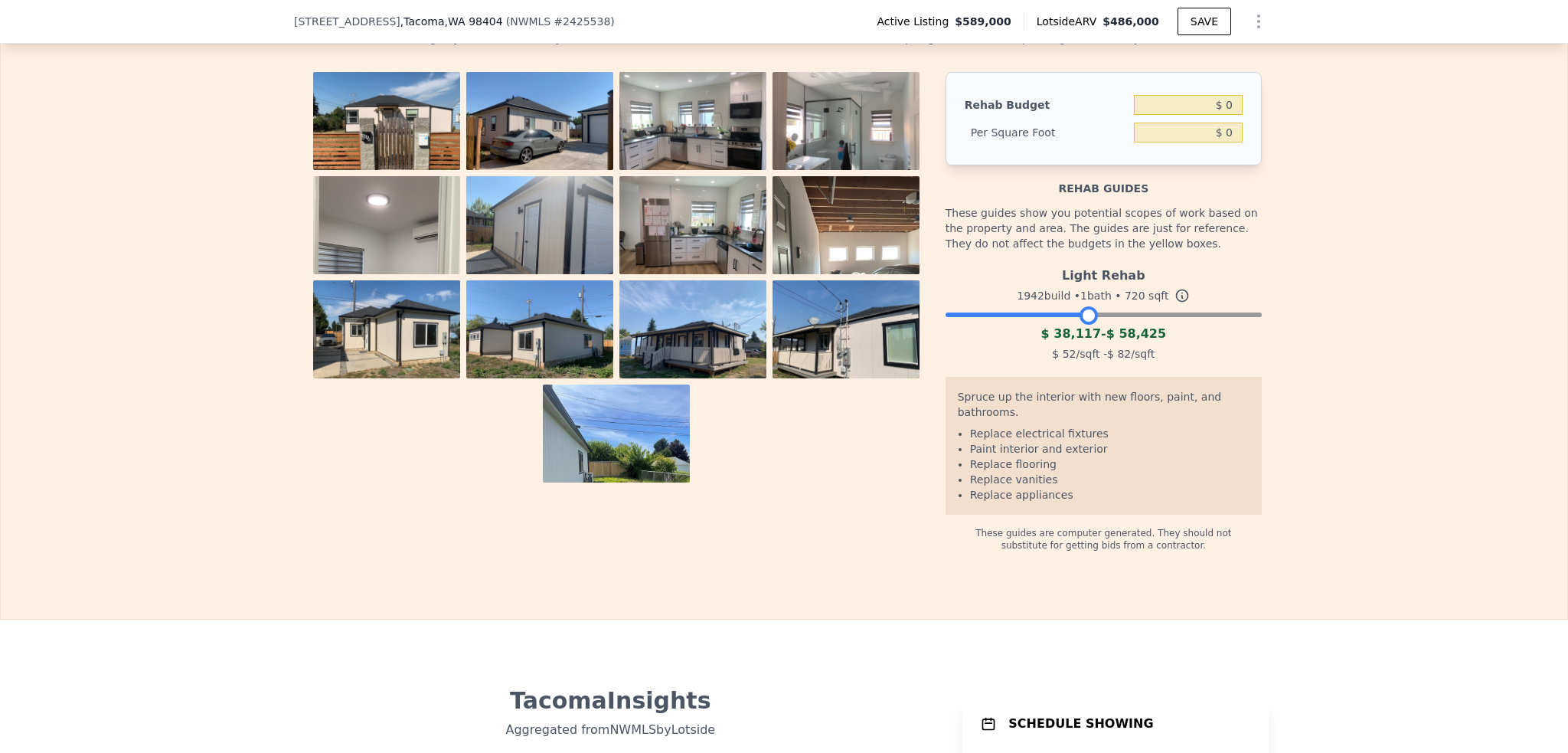
drag, startPoint x: 1069, startPoint y: 326, endPoint x: 1121, endPoint y: 331, distance: 52.2
click at [1098, 324] on div at bounding box center [1089, 315] width 18 height 18
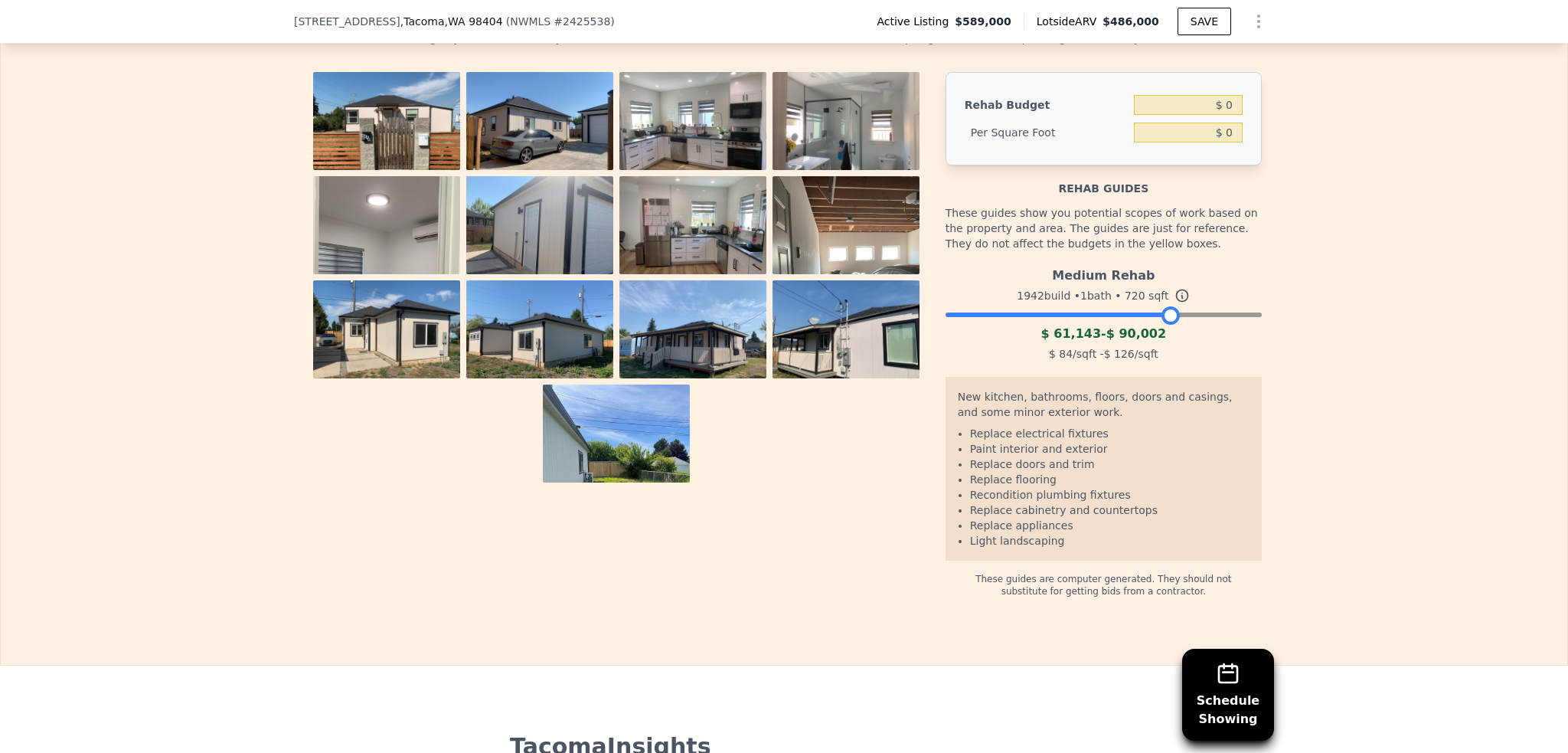
drag, startPoint x: 1121, startPoint y: 331, endPoint x: 1167, endPoint y: 337, distance: 46.4
click at [1167, 324] on div at bounding box center [1170, 315] width 18 height 18
drag, startPoint x: 1163, startPoint y: 339, endPoint x: 1188, endPoint y: 338, distance: 25.0
click at [1180, 324] on div at bounding box center [1170, 315] width 18 height 18
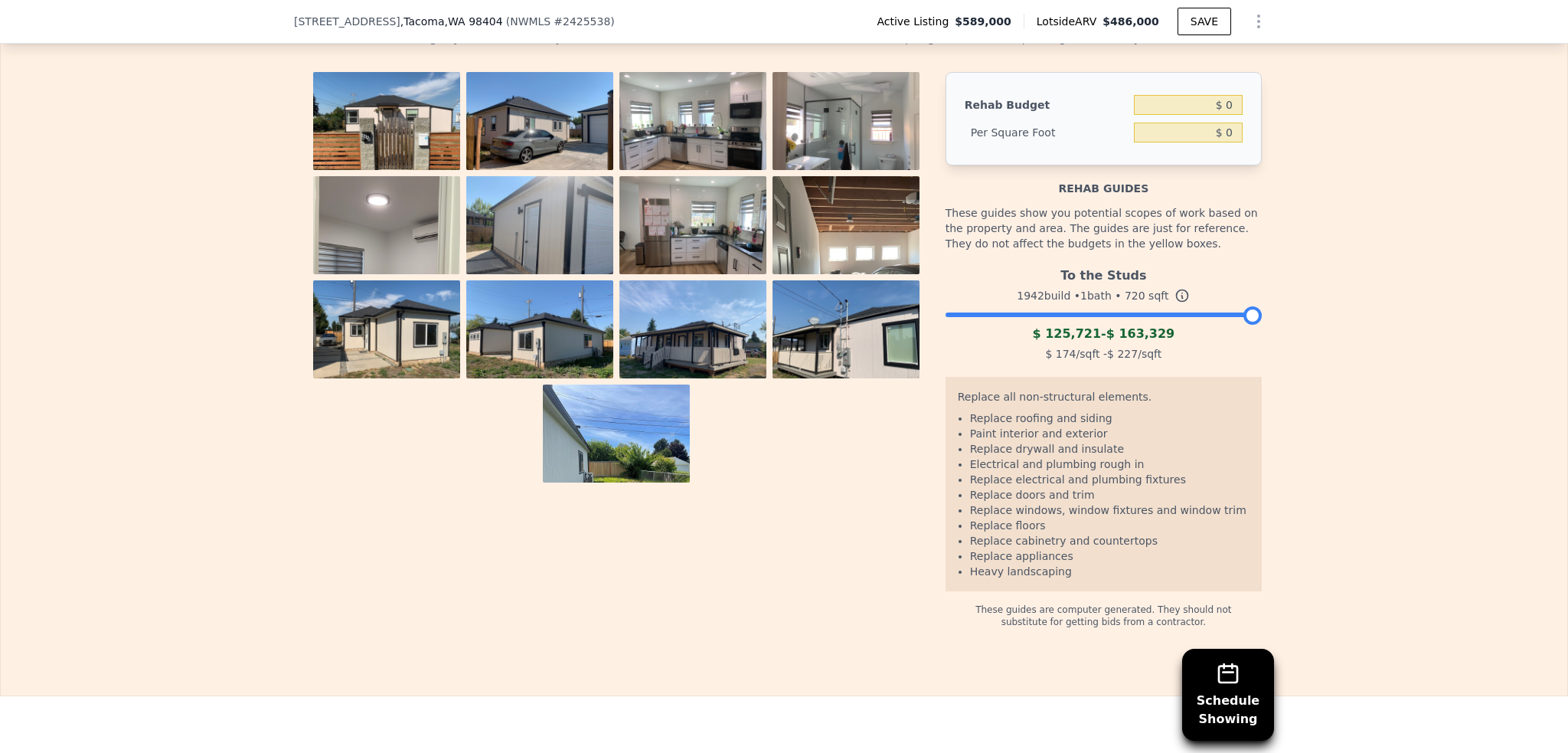
drag, startPoint x: 1188, startPoint y: 330, endPoint x: 1268, endPoint y: 333, distance: 80.1
click at [1268, 333] on div "The budget you enter in the yellow box will be used in the resell calculator. T…" at bounding box center [784, 322] width 980 height 611
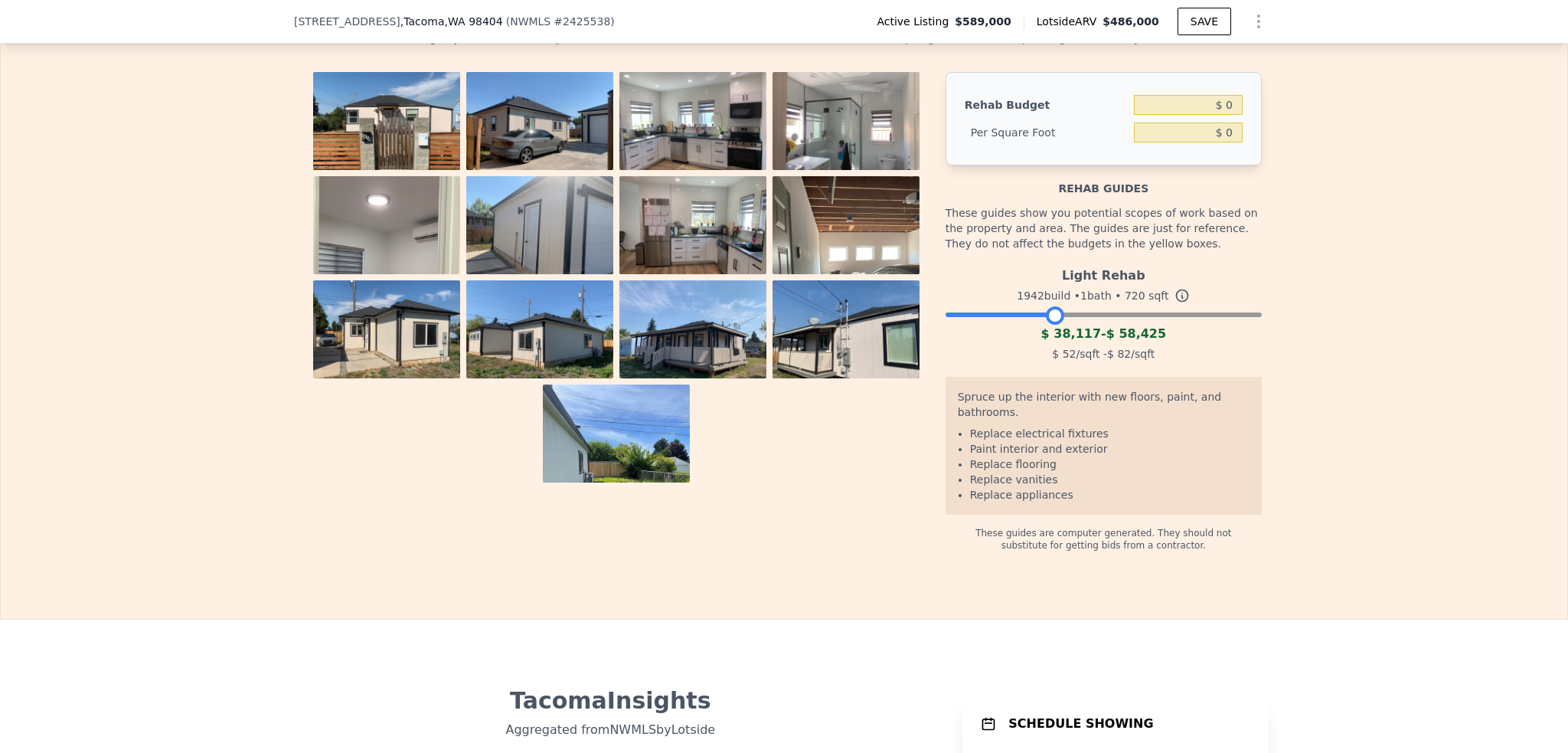
drag, startPoint x: 1250, startPoint y: 327, endPoint x: 1054, endPoint y: 322, distance: 196.1
click at [1054, 322] on div "Light Rehab 1942 build • 1 bath • 720 sqft $ 38,117 - $ 58,425 $ 52 /sqft - $ 8…" at bounding box center [1103, 312] width 316 height 104
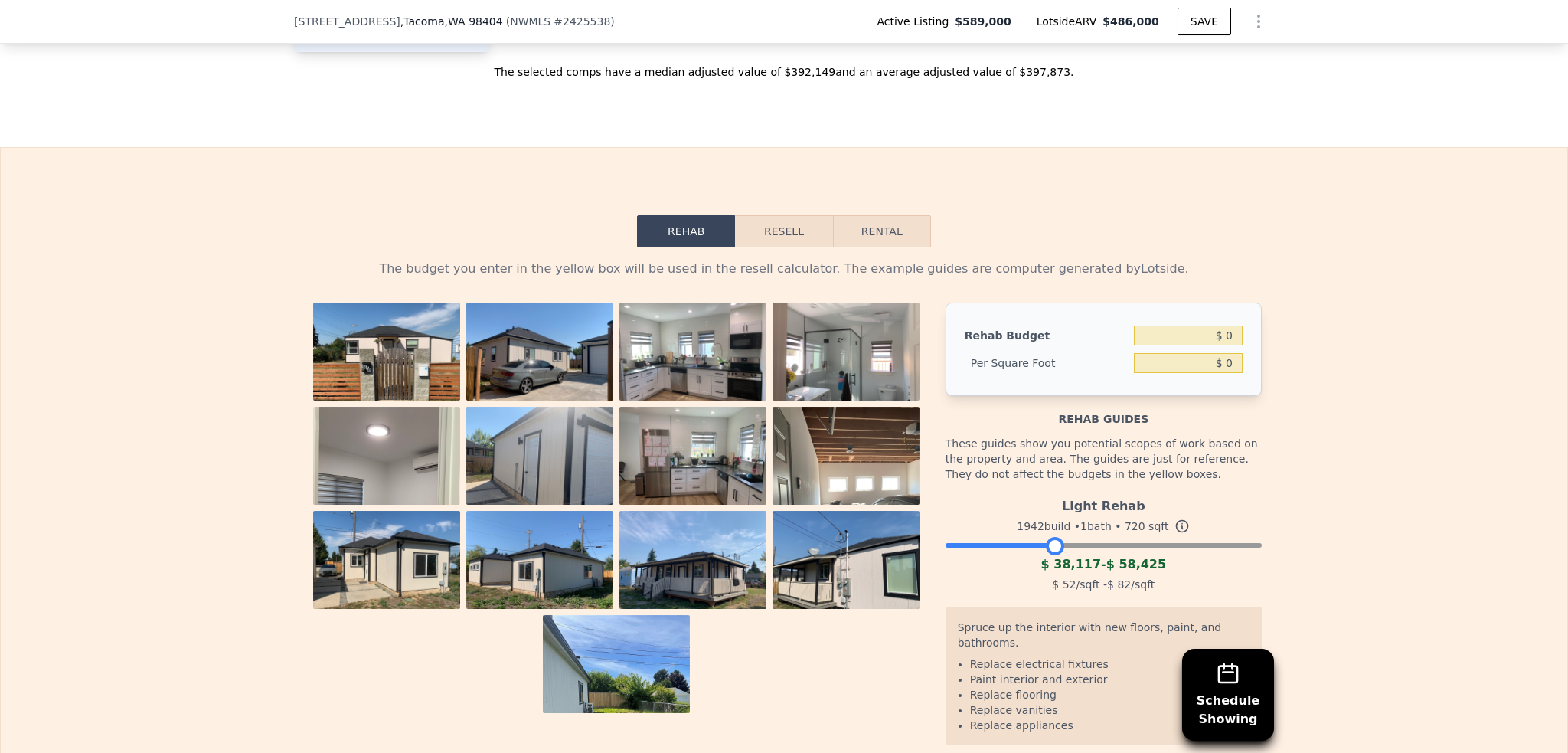
scroll to position [2291, 0]
drag, startPoint x: 1054, startPoint y: 563, endPoint x: 1102, endPoint y: 561, distance: 48.0
click at [1102, 554] on div at bounding box center [1103, 544] width 18 height 18
click at [1405, 360] on div "The budget you enter in the yellow box will be used in the resell calculator. T…" at bounding box center [784, 536] width 1566 height 580
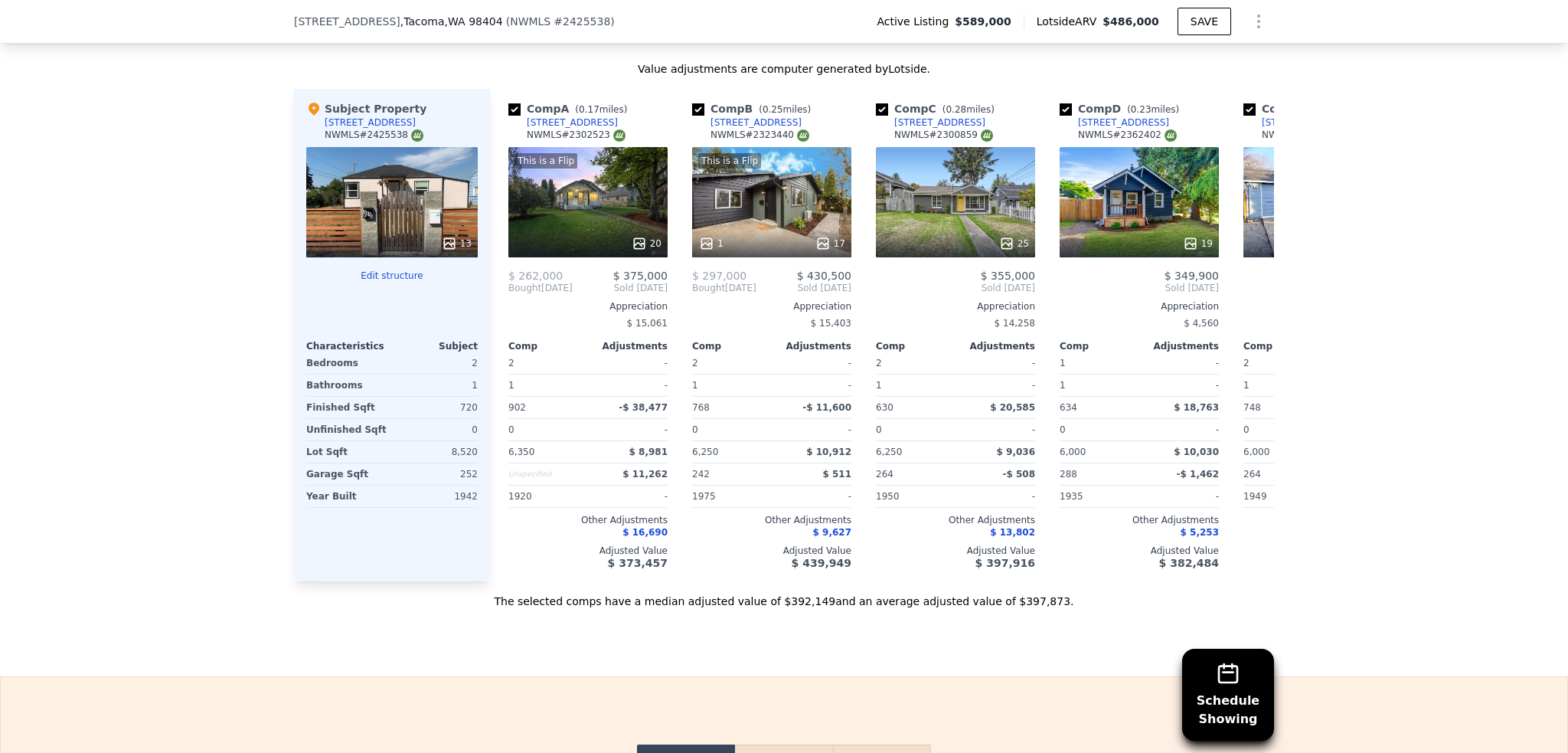
scroll to position [1679, 0]
